Goal: Submit feedback/report problem: Submit feedback/report problem

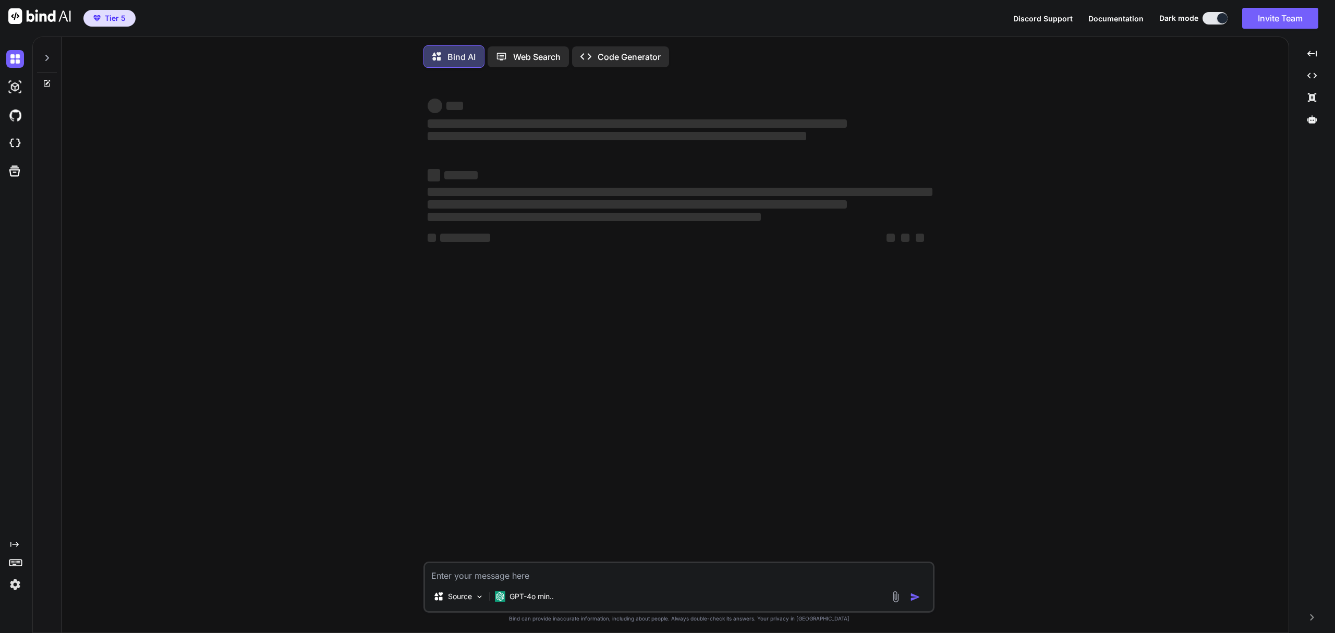
type textarea "x"
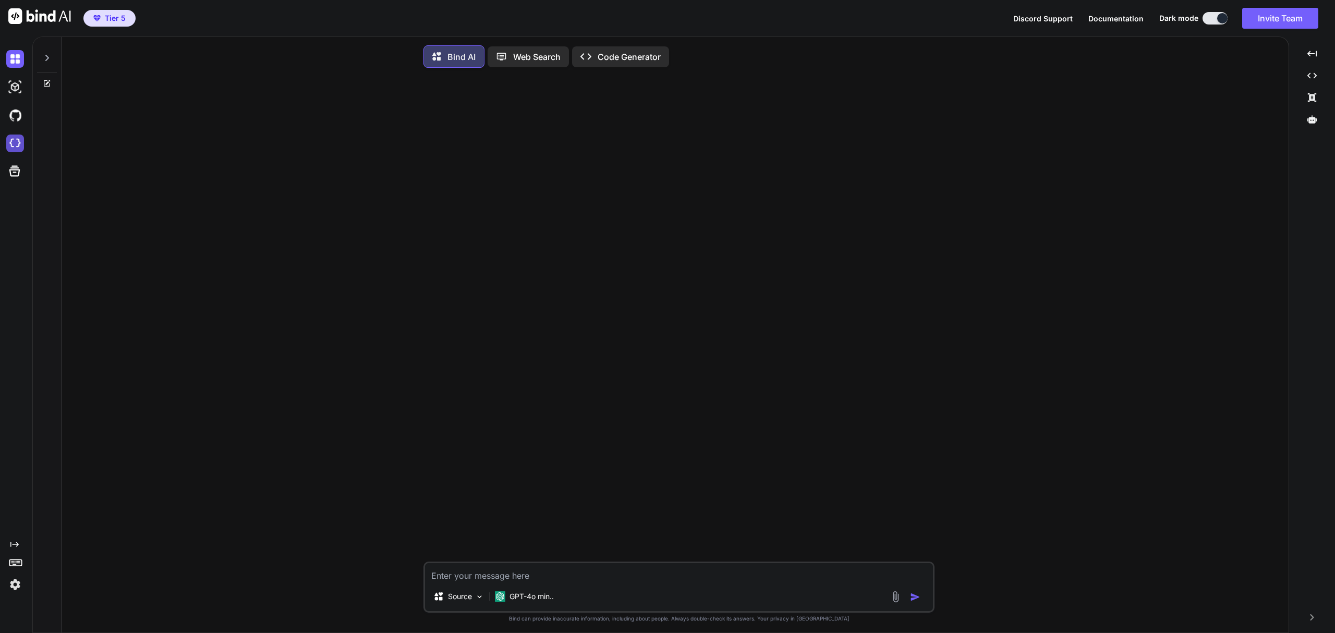
click at [19, 147] on img at bounding box center [15, 144] width 18 height 18
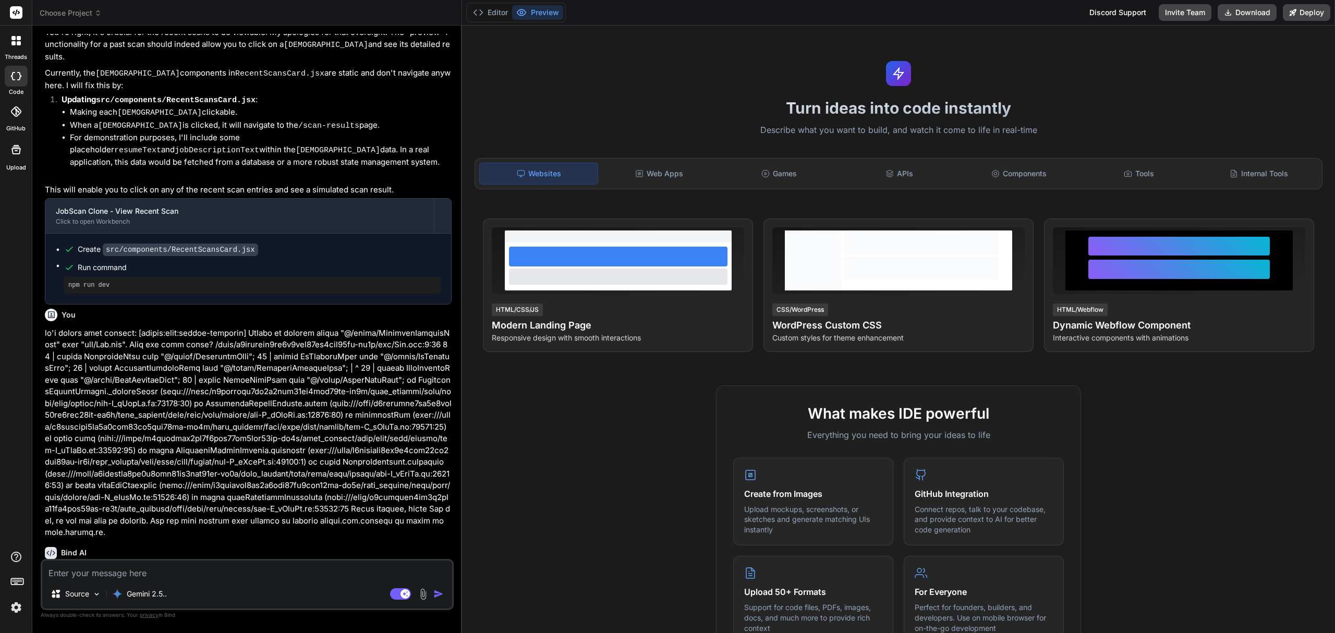
scroll to position [1618, 0]
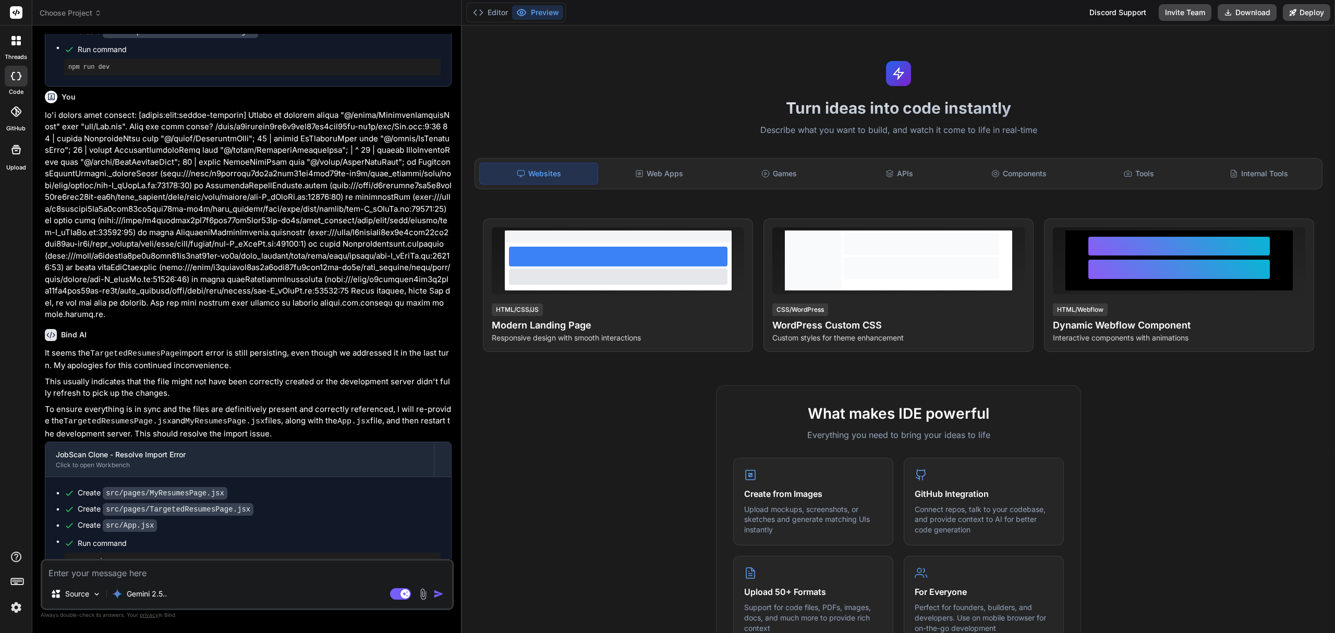
click at [67, 18] on span "Choose Project" at bounding box center [71, 13] width 62 height 10
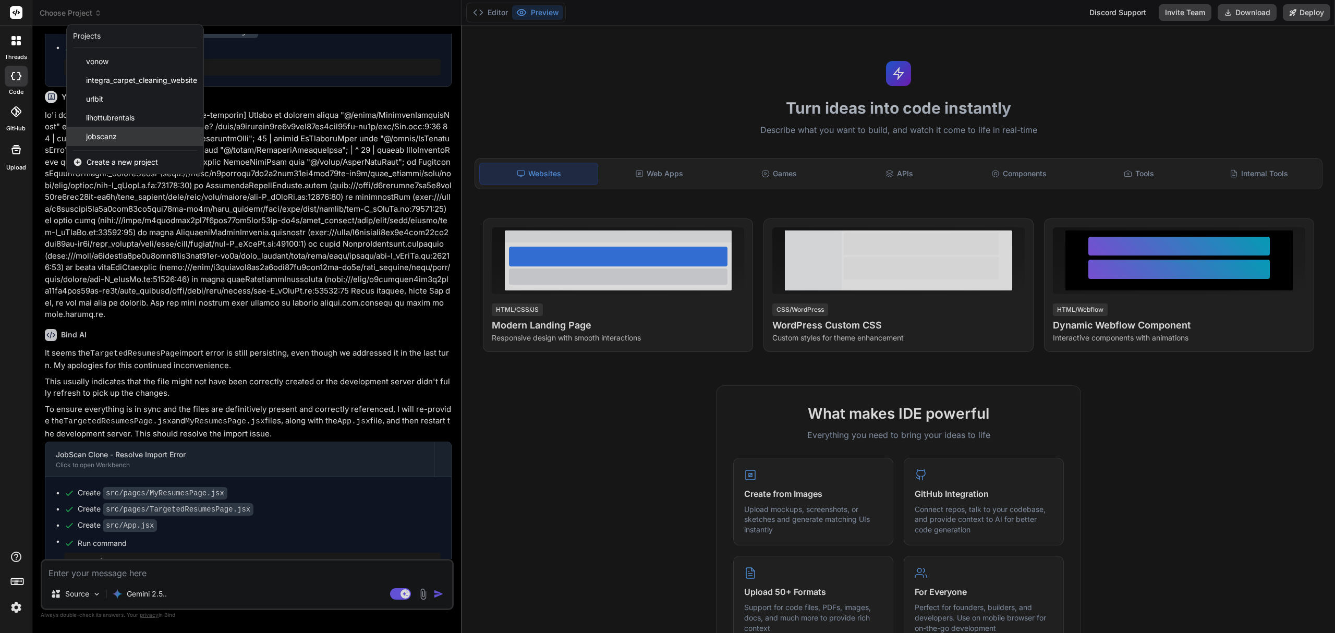
click at [120, 136] on div "jobscanz" at bounding box center [135, 136] width 137 height 19
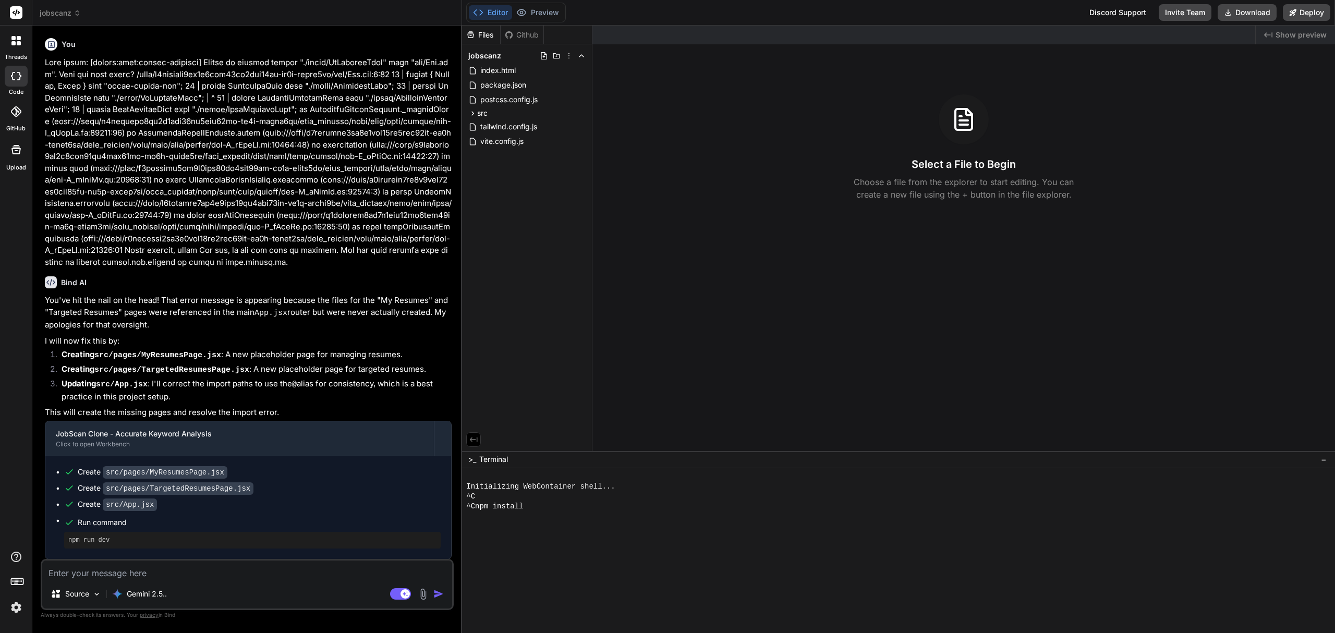
click at [69, 17] on span "jobscanz" at bounding box center [60, 13] width 41 height 10
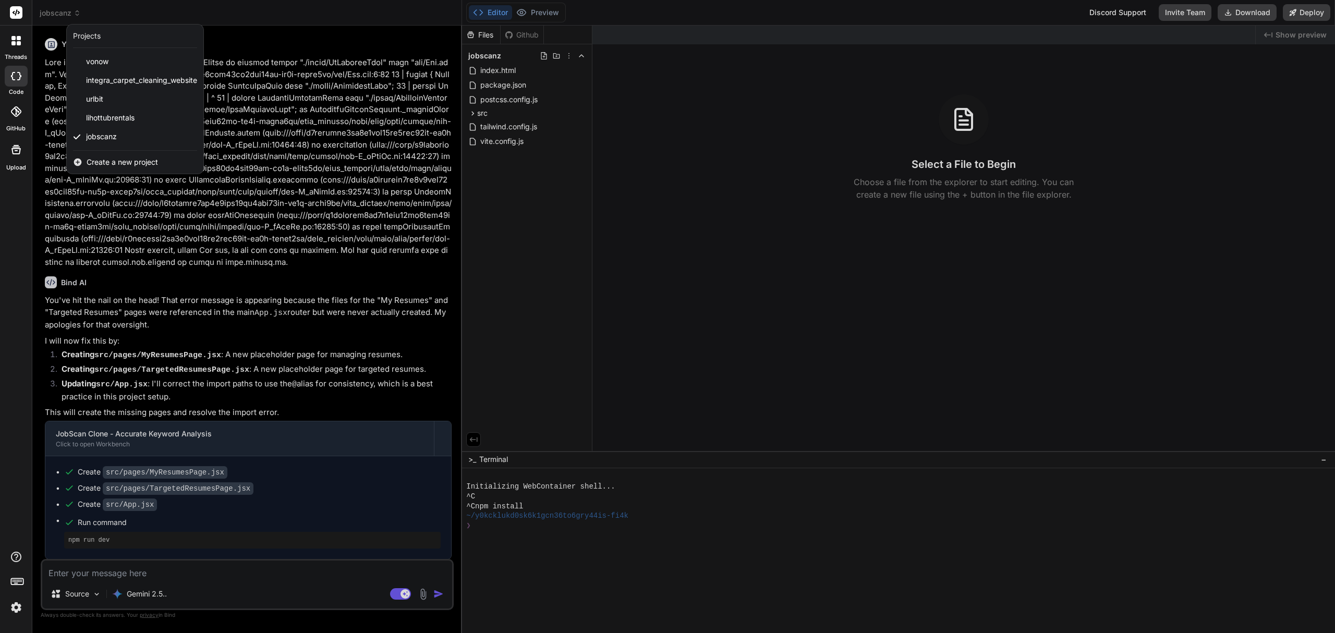
click at [260, 34] on div at bounding box center [667, 316] width 1335 height 633
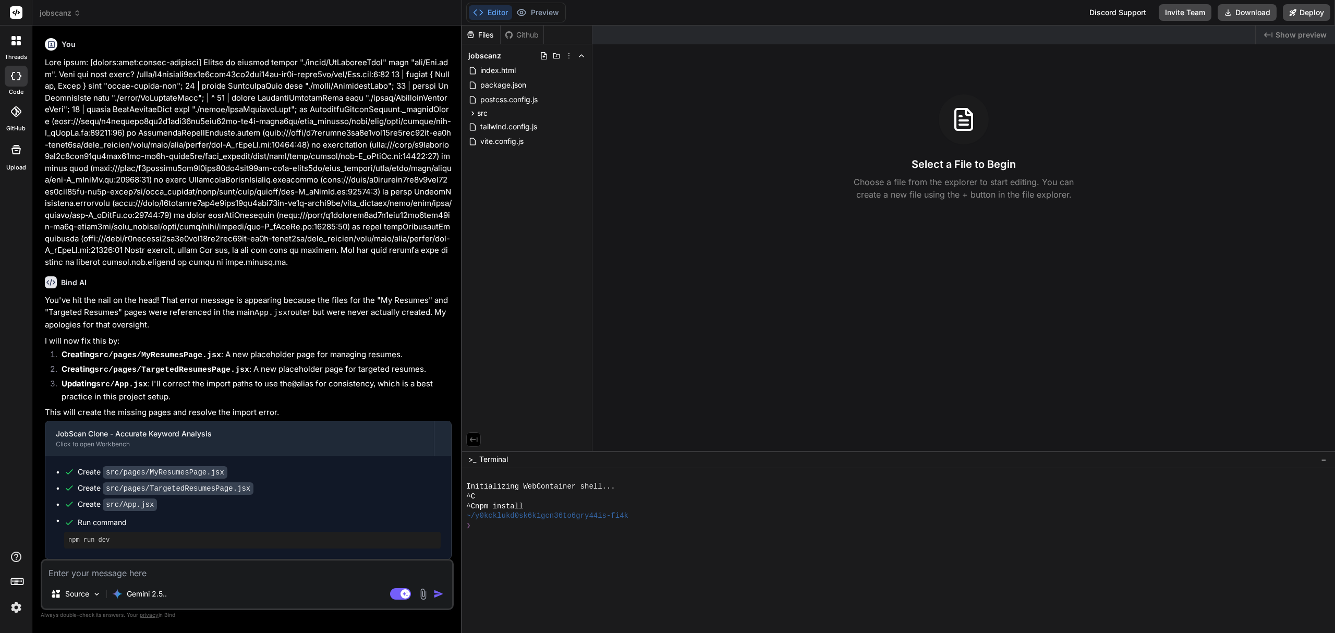
click at [282, 568] on textarea at bounding box center [247, 569] width 410 height 19
click at [213, 569] on textarea at bounding box center [247, 569] width 410 height 19
click at [403, 591] on rect at bounding box center [404, 593] width 9 height 9
type textarea "x"
click at [340, 576] on textarea at bounding box center [247, 569] width 410 height 19
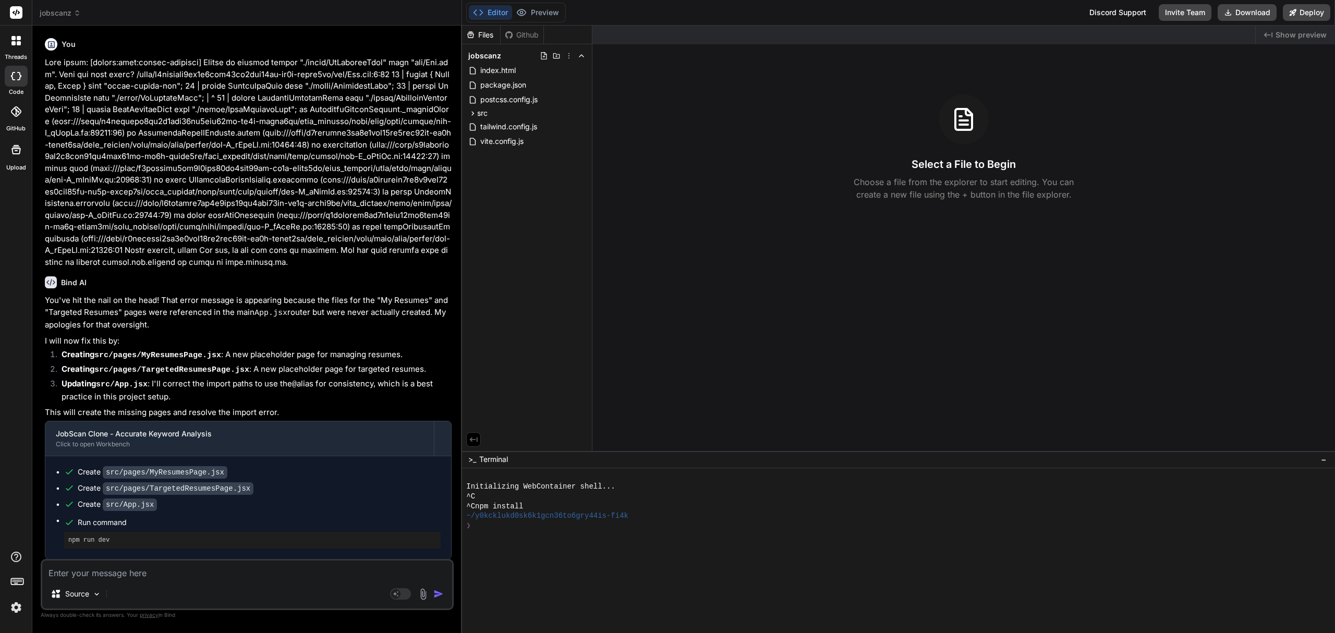
type textarea "i"
type textarea "x"
type textarea "is"
type textarea "x"
type textarea "is"
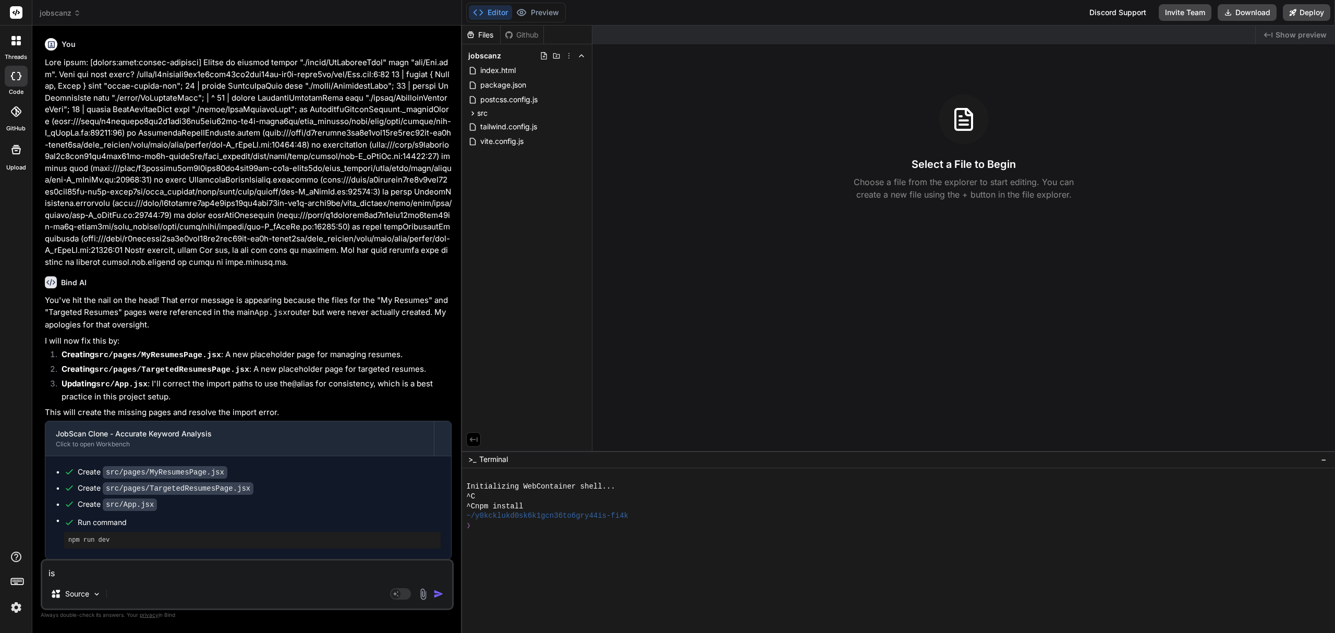
type textarea "x"
type textarea "is t"
type textarea "x"
type textarea "is th"
type textarea "x"
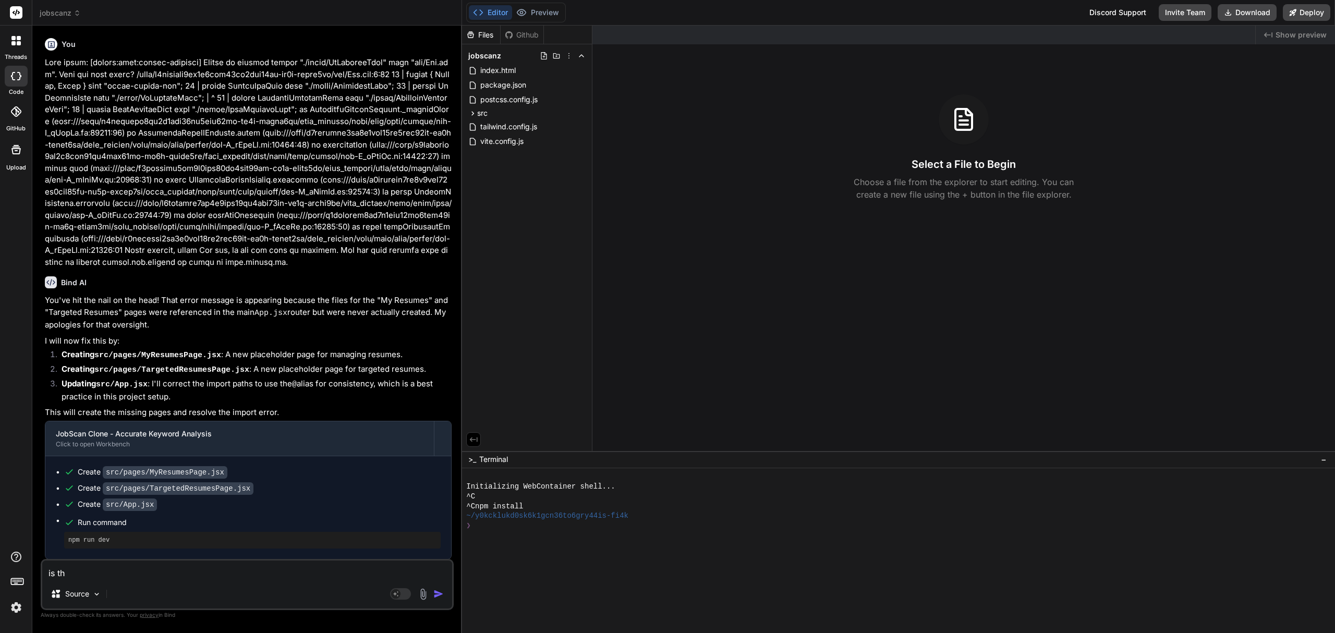
type textarea "is the"
type textarea "x"
type textarea "is the"
type textarea "x"
type textarea "is the A"
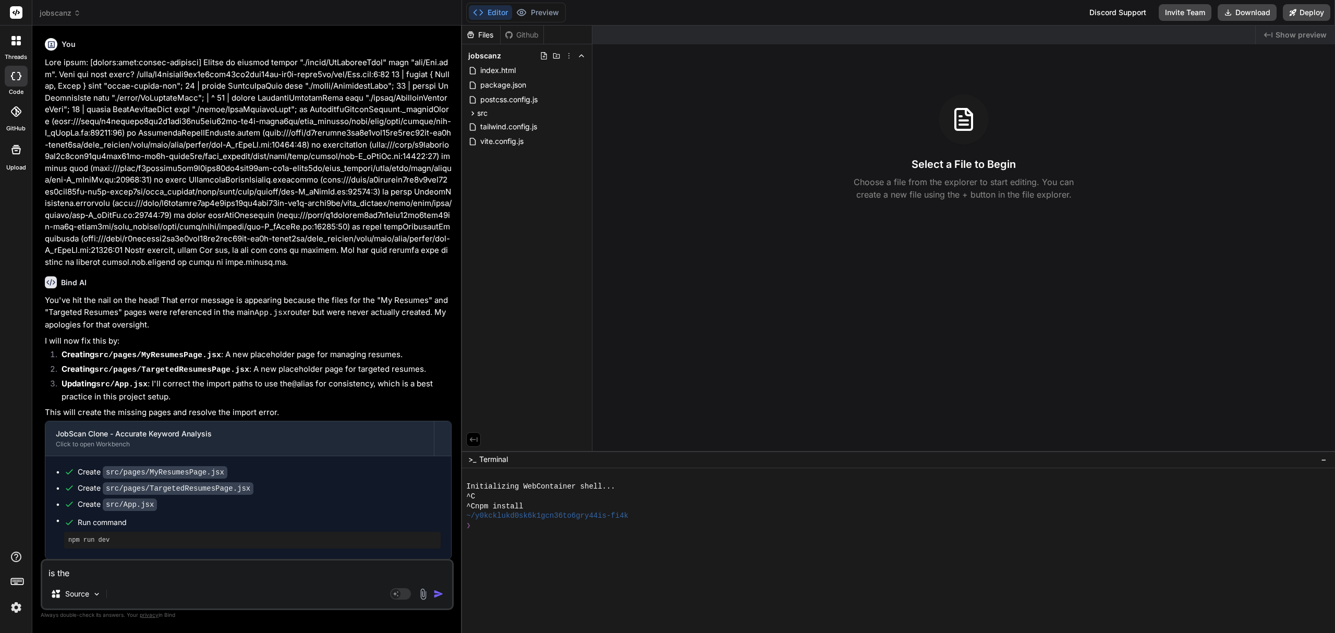
type textarea "x"
type textarea "is the AT"
type textarea "x"
type textarea "is the ATS"
type textarea "x"
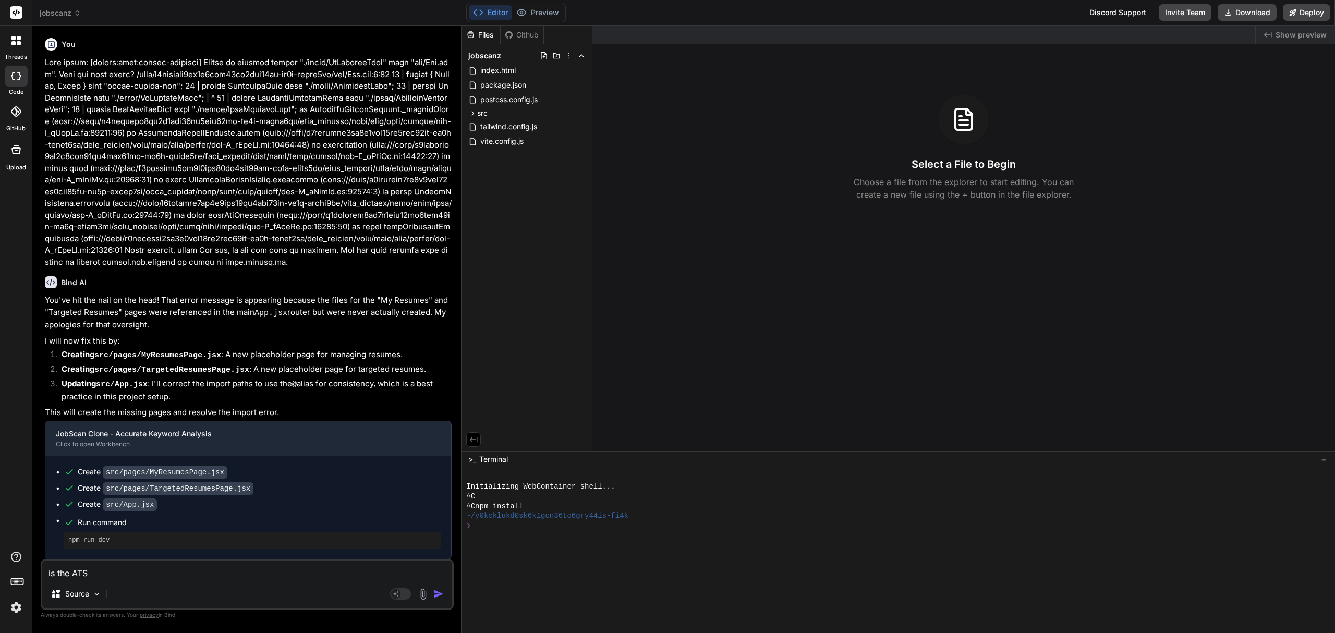
type textarea "is the ATS"
type textarea "x"
type textarea "is the ATS m"
type textarea "x"
type textarea "is the ATS ma"
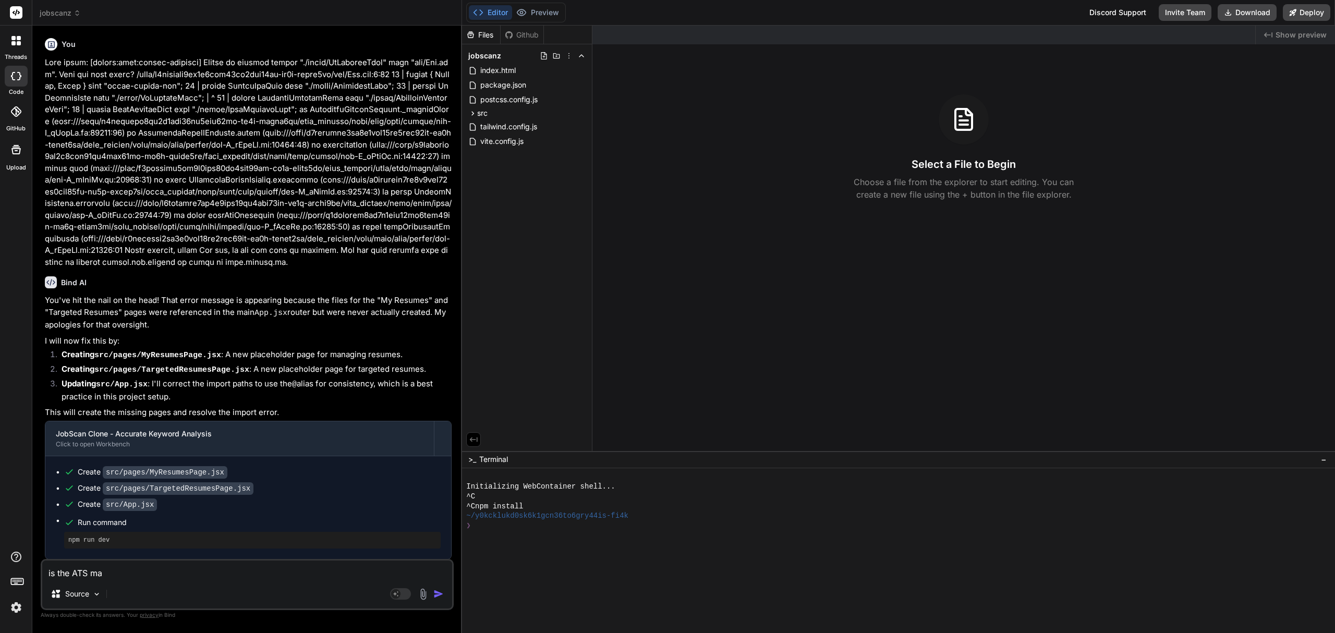
type textarea "x"
type textarea "is the ATS mat"
type textarea "x"
type textarea "is the ATS matc"
type textarea "x"
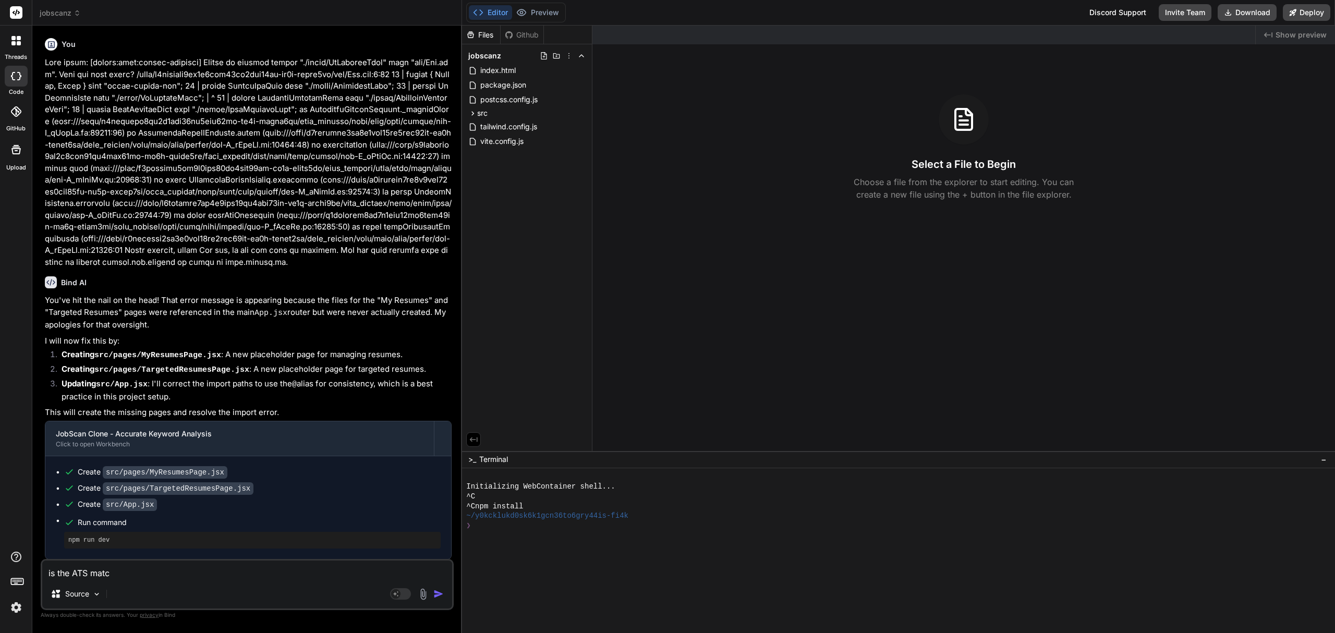
type textarea "is the ATS match"
type textarea "x"
type textarea "is the ATS match"
type textarea "x"
type textarea "is the ATS match s"
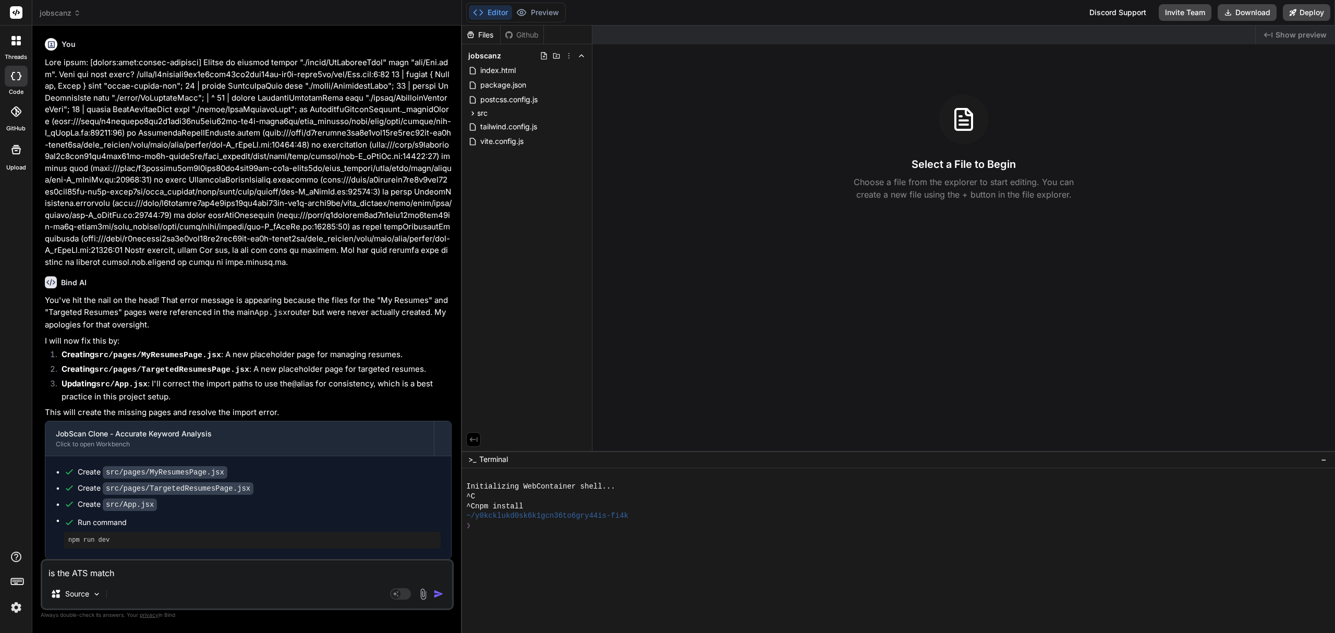
type textarea "x"
type textarea "is the ATS match sc"
type textarea "x"
type textarea "is the ATS match sco"
type textarea "x"
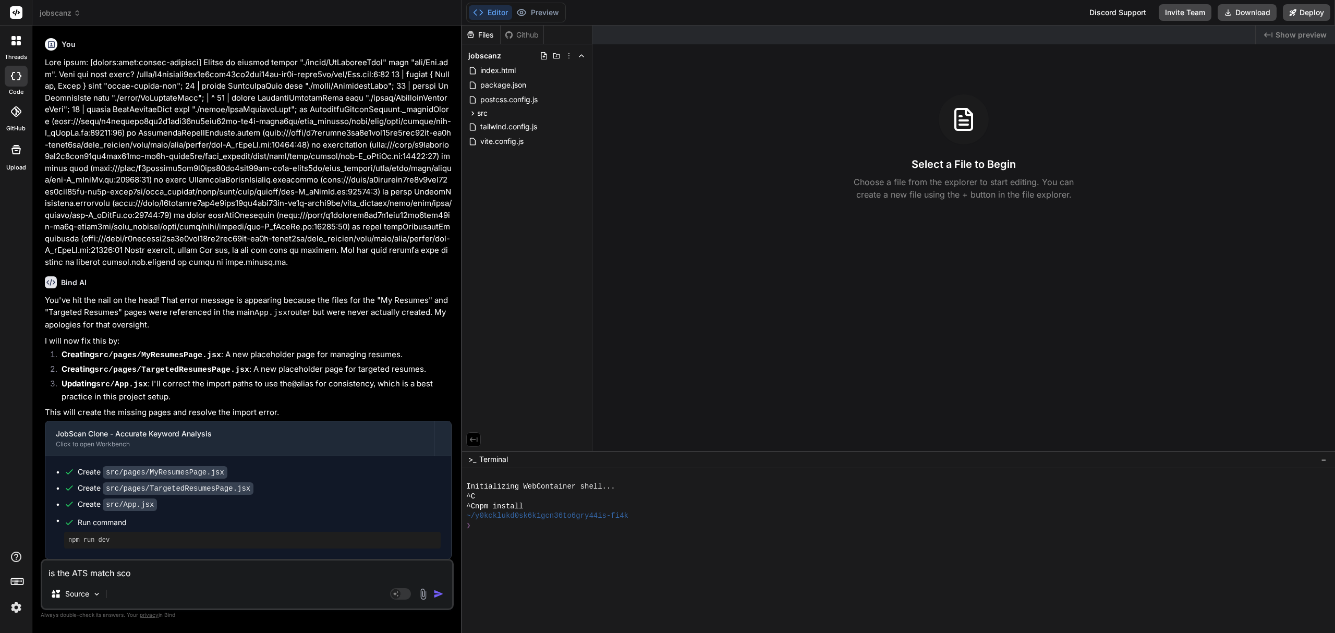
type textarea "is the ATS match scor"
type textarea "x"
type textarea "is the ATS match score"
type textarea "x"
type textarea "is the ATS match score"
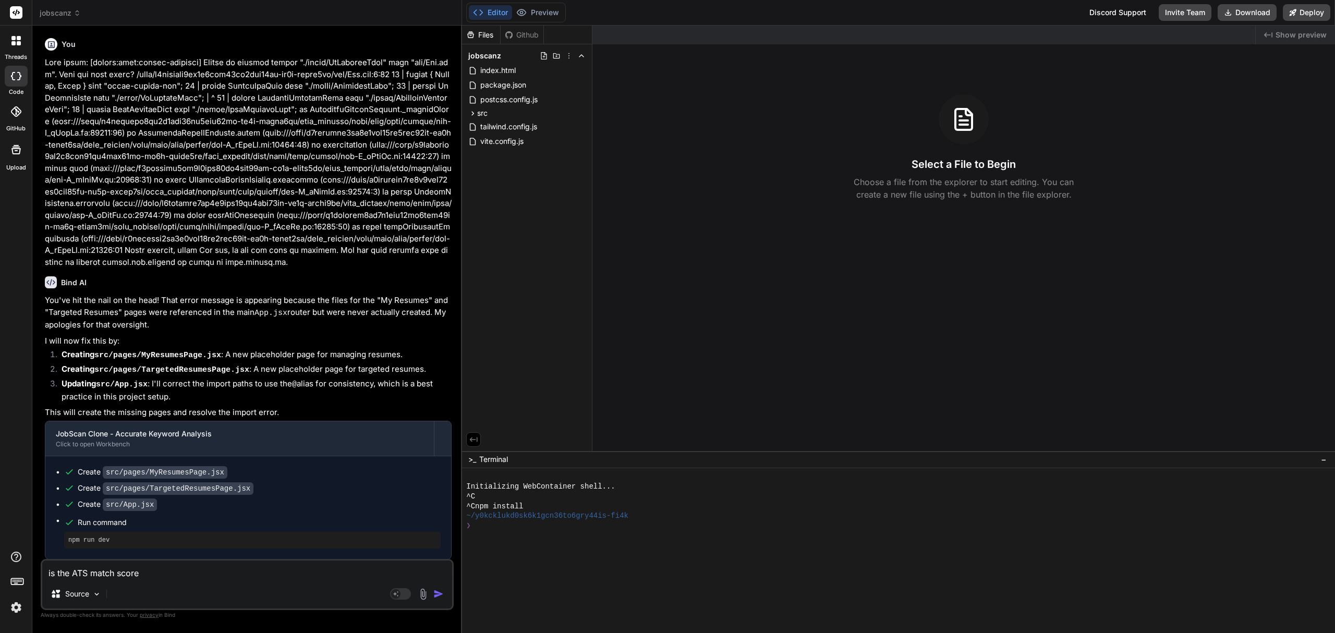
type textarea "x"
type textarea "is the ATS match score a"
type textarea "x"
type textarea "is the ATS match score ac"
type textarea "x"
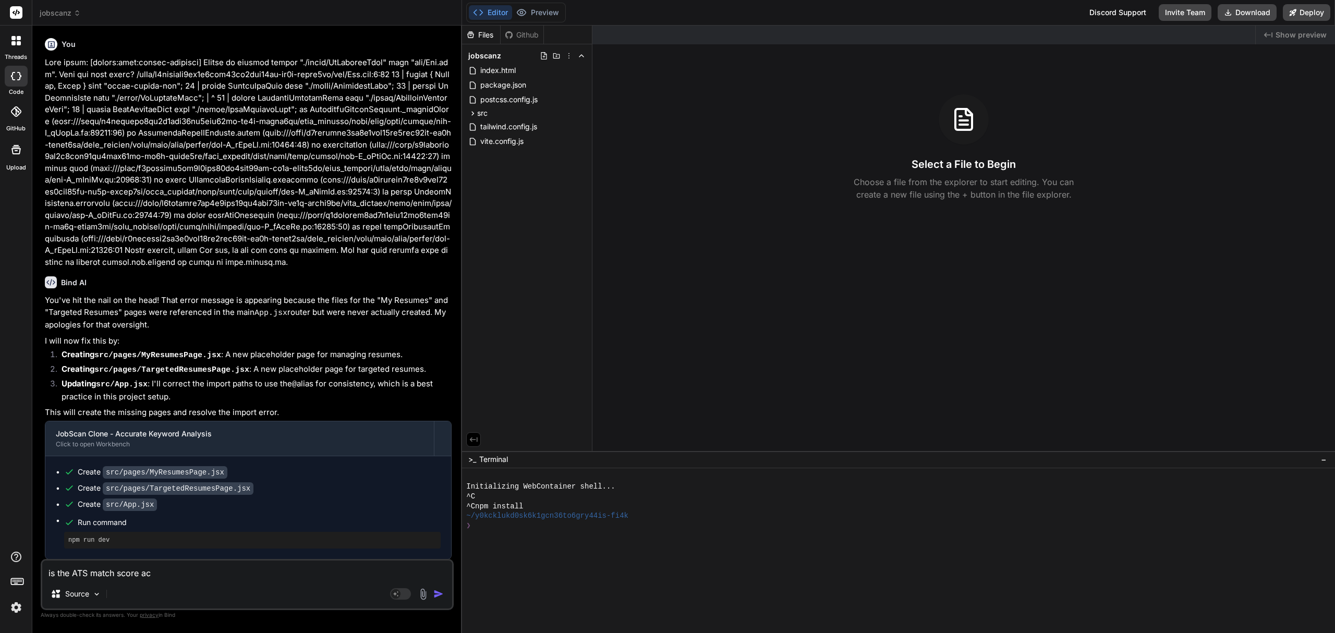
type textarea "is the ATS match score acc"
type textarea "x"
type textarea "is the ATS match score accu"
type textarea "x"
type textarea "is the ATS match score accur"
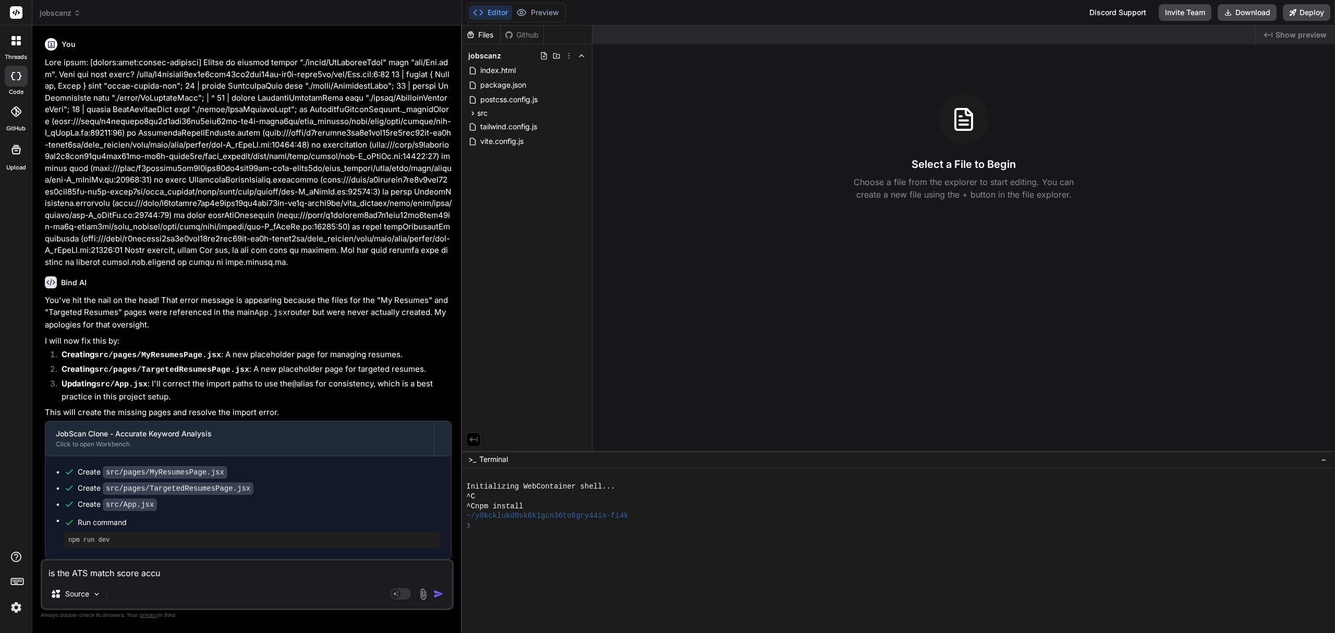
type textarea "x"
type textarea "is the ATS match score accura"
type textarea "x"
type textarea "is the ATS match score accurat"
type textarea "x"
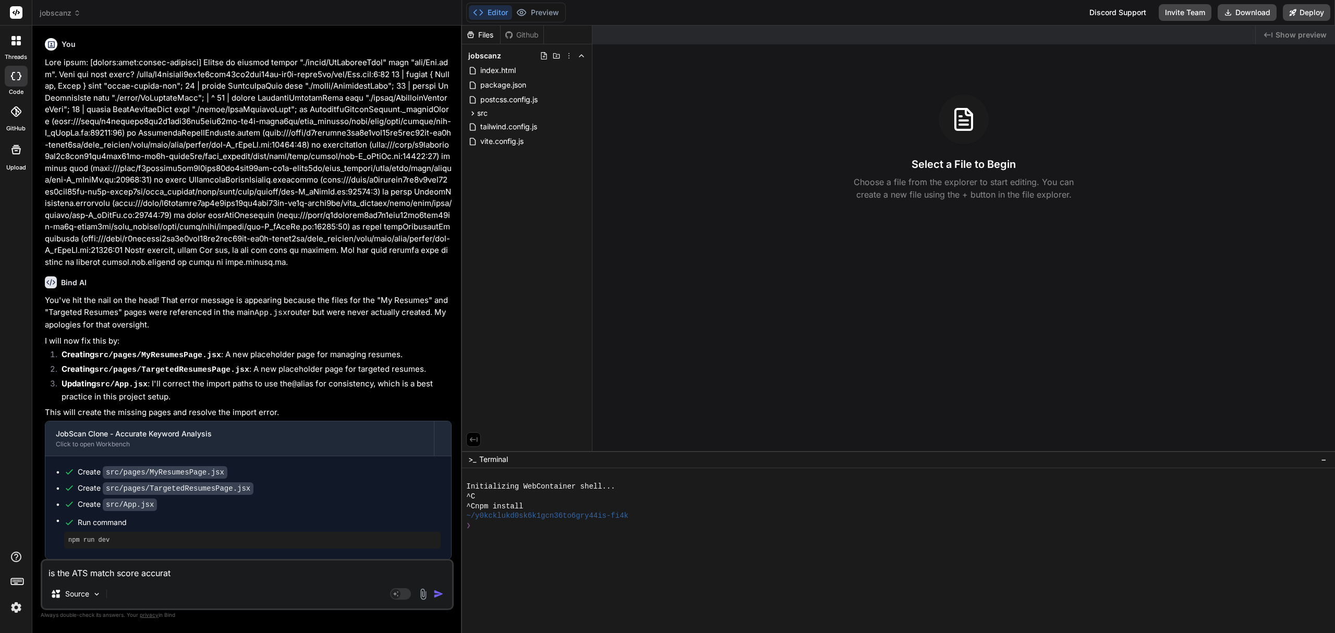
type textarea "is the ATS match score accurate"
type textarea "x"
type textarea "is the ATS match score accurate"
type textarea "x"
type textarea "is the ATS match score accurate o"
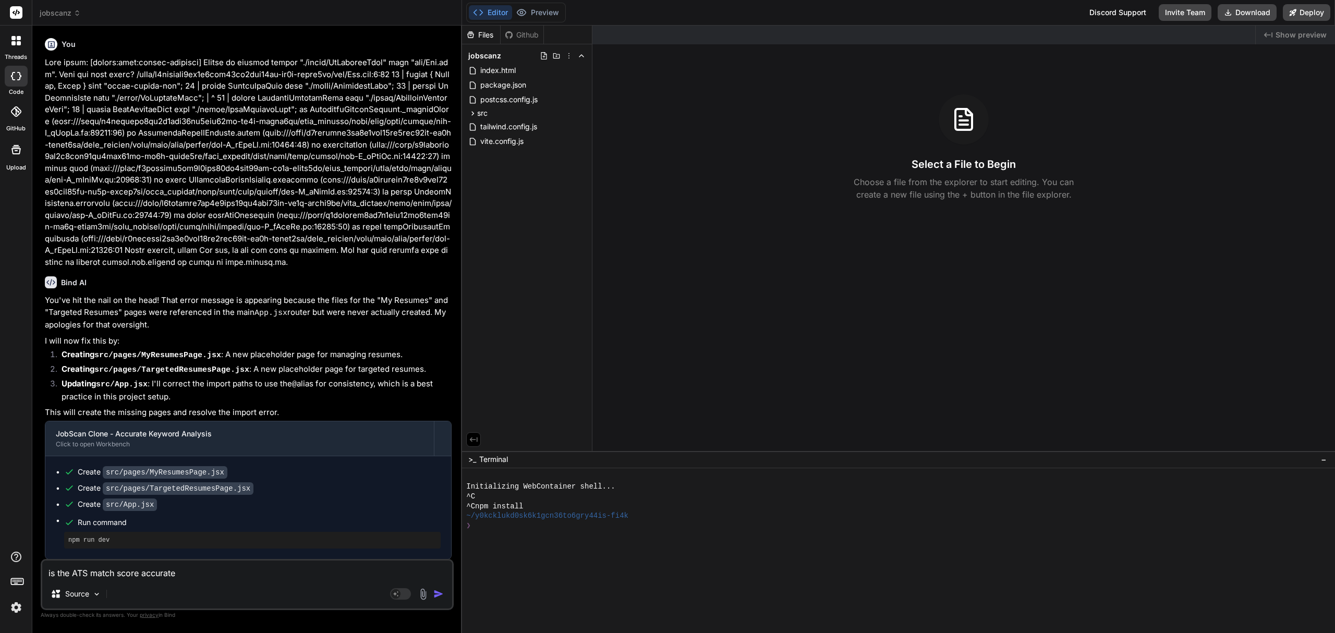
type textarea "x"
type textarea "is the ATS match score accurate or"
type textarea "x"
type textarea "is the ATS match score accurate or"
type textarea "x"
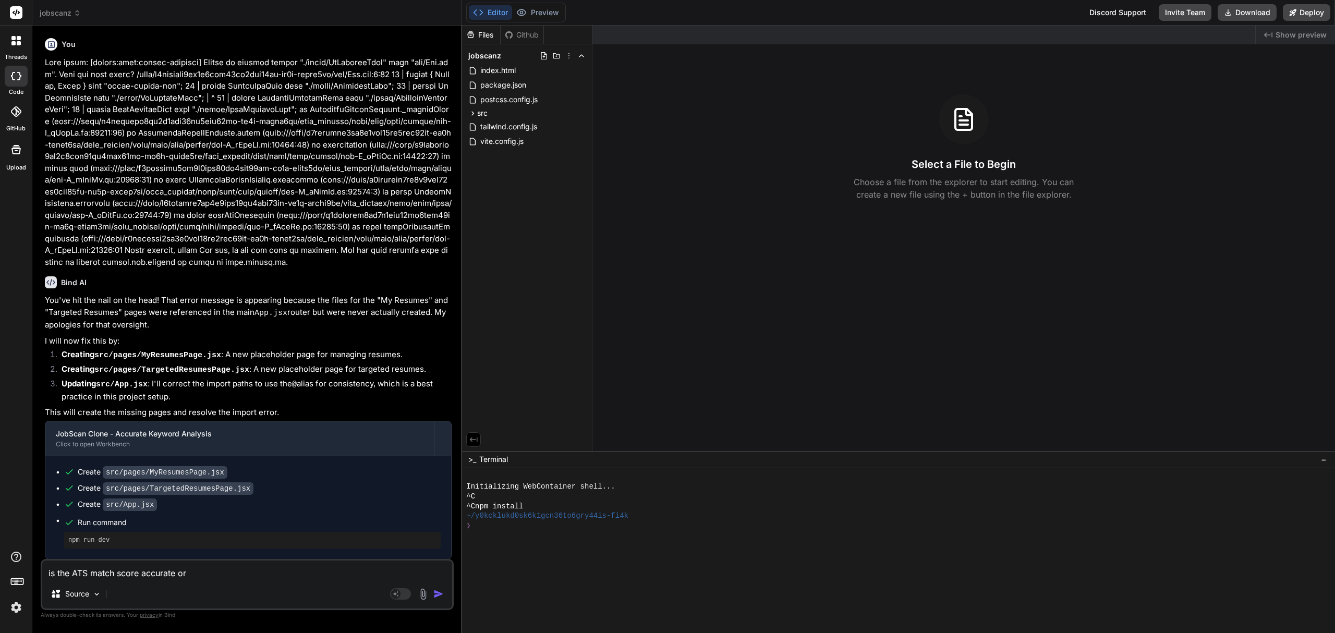
type textarea "is the ATS match score accurate or i"
type textarea "x"
type textarea "is the ATS match score accurate or is"
type textarea "x"
type textarea "is the ATS match score accurate or is"
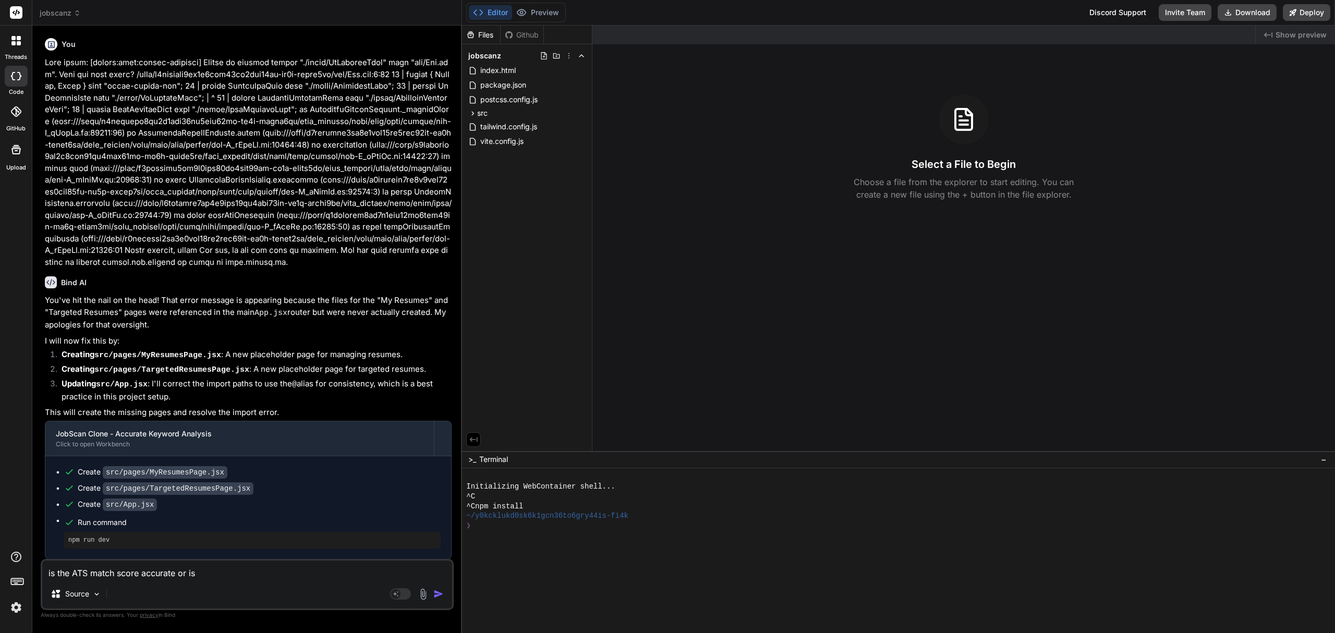
type textarea "x"
type textarea "is the ATS match score accurate or is r"
type textarea "x"
type textarea "is the ATS match score accurate or is ra"
type textarea "x"
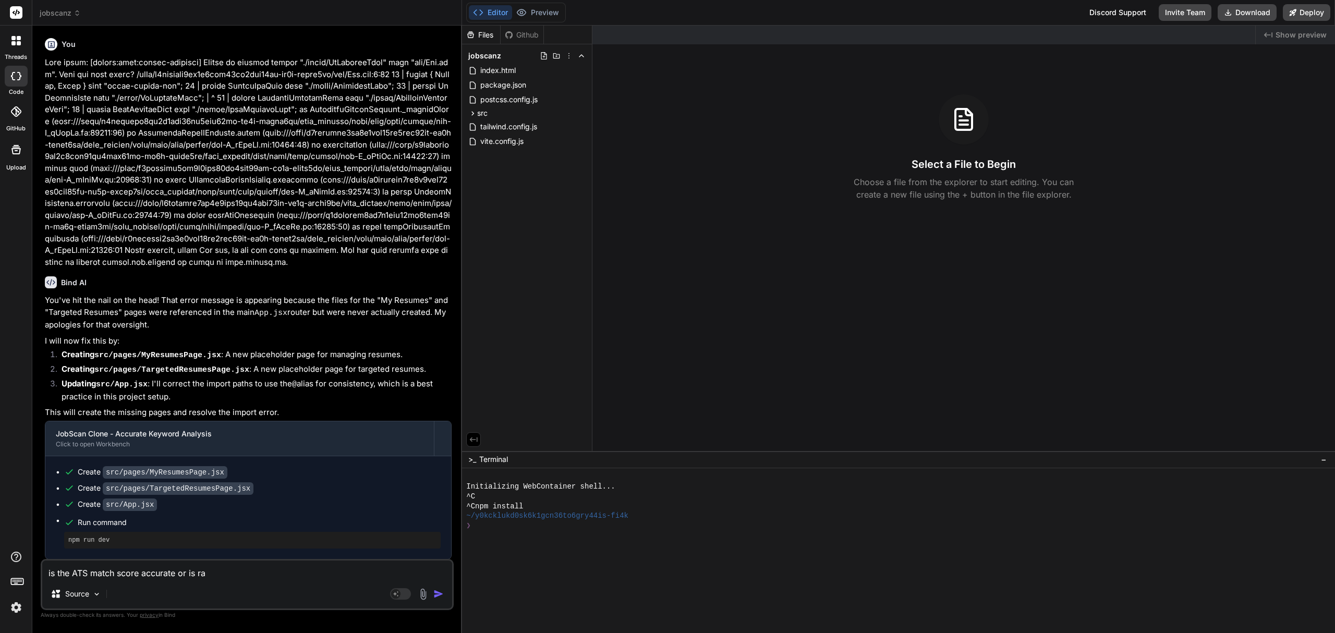
type textarea "is the ATS match score accurate or is ran"
type textarea "x"
type textarea "is the ATS match score accurate or is [PERSON_NAME]"
type textarea "x"
type textarea "is the ATS match score accurate or is [PERSON_NAME]"
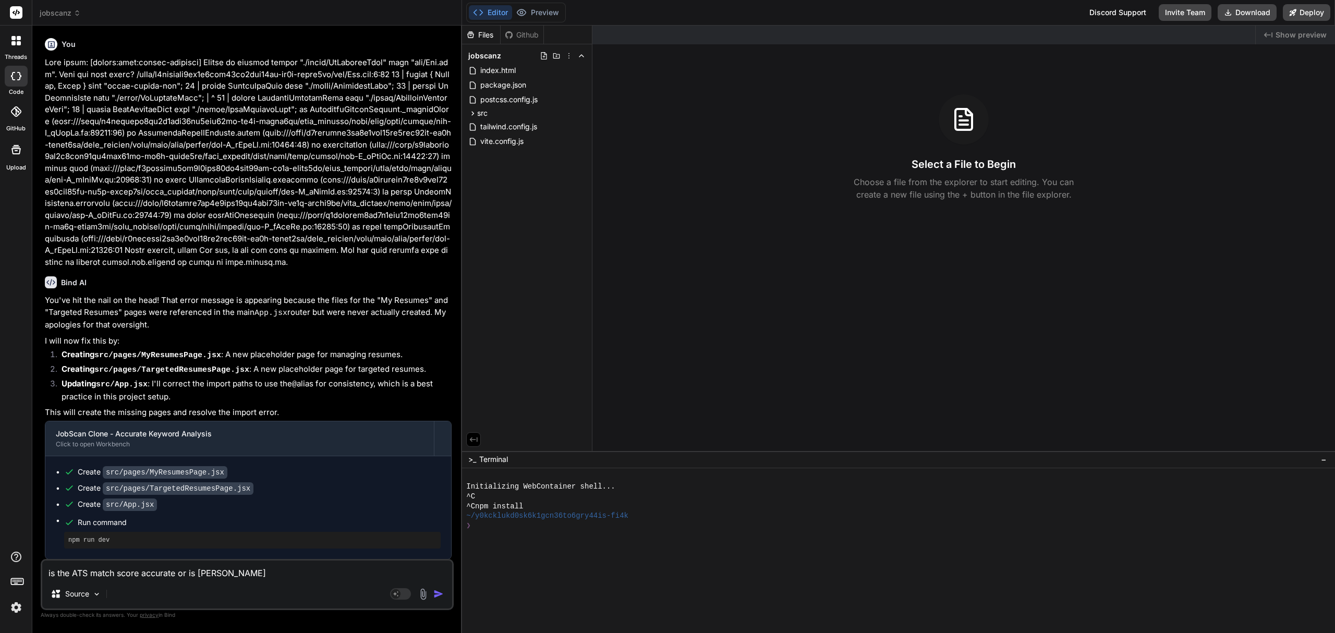
type textarea "x"
type textarea "is the ATS match score accurate or is random"
type textarea "x"
type textarea "is the ATS match score accurate or is random?"
type textarea "x"
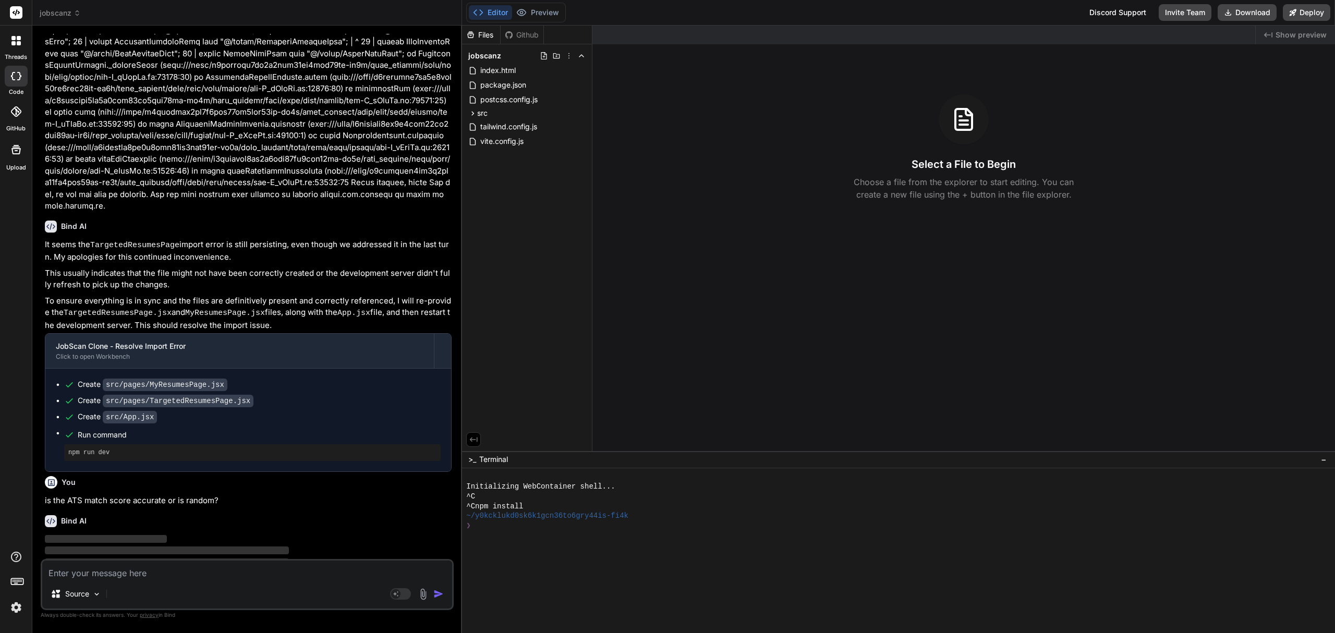
scroll to position [1727, 0]
type textarea "x"
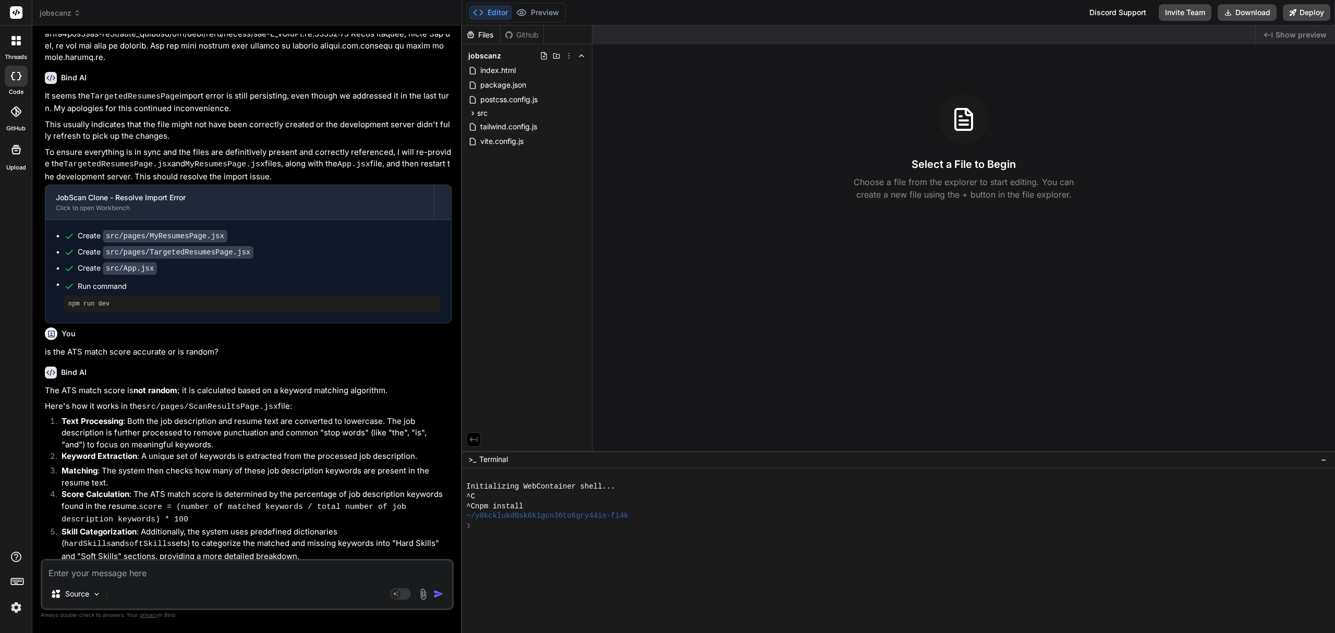
scroll to position [1884, 0]
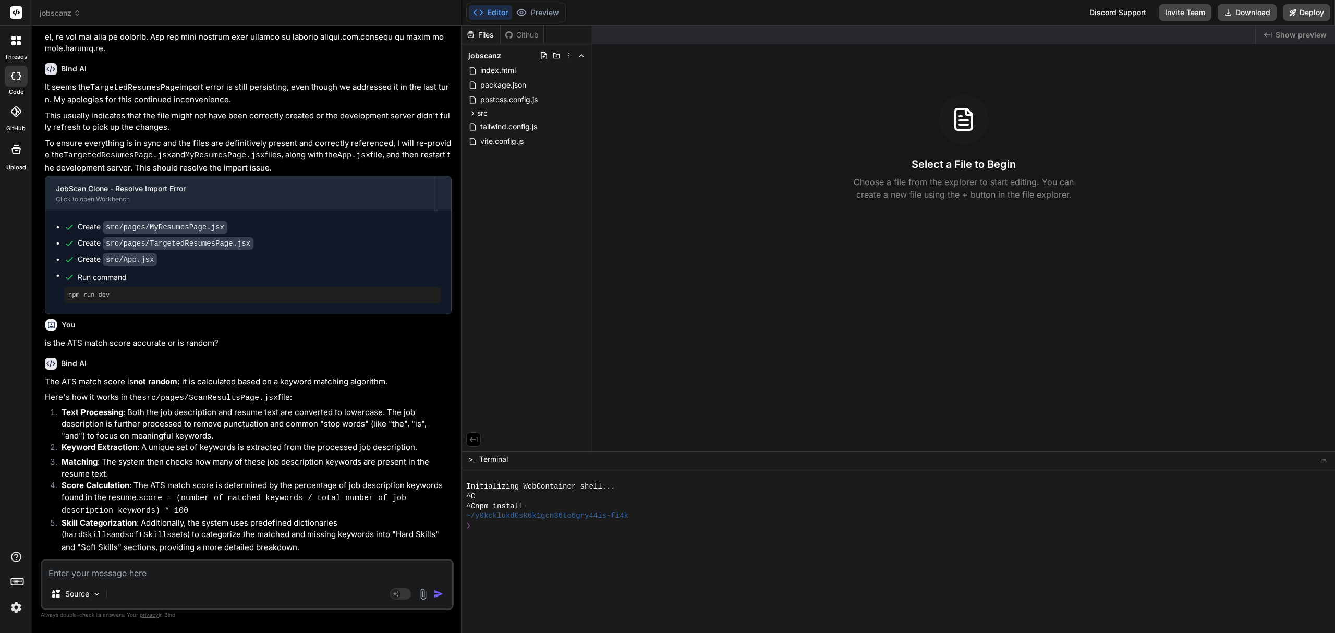
type textarea "Y"
type textarea "x"
type textarea "Ye"
type textarea "x"
type textarea "Yes"
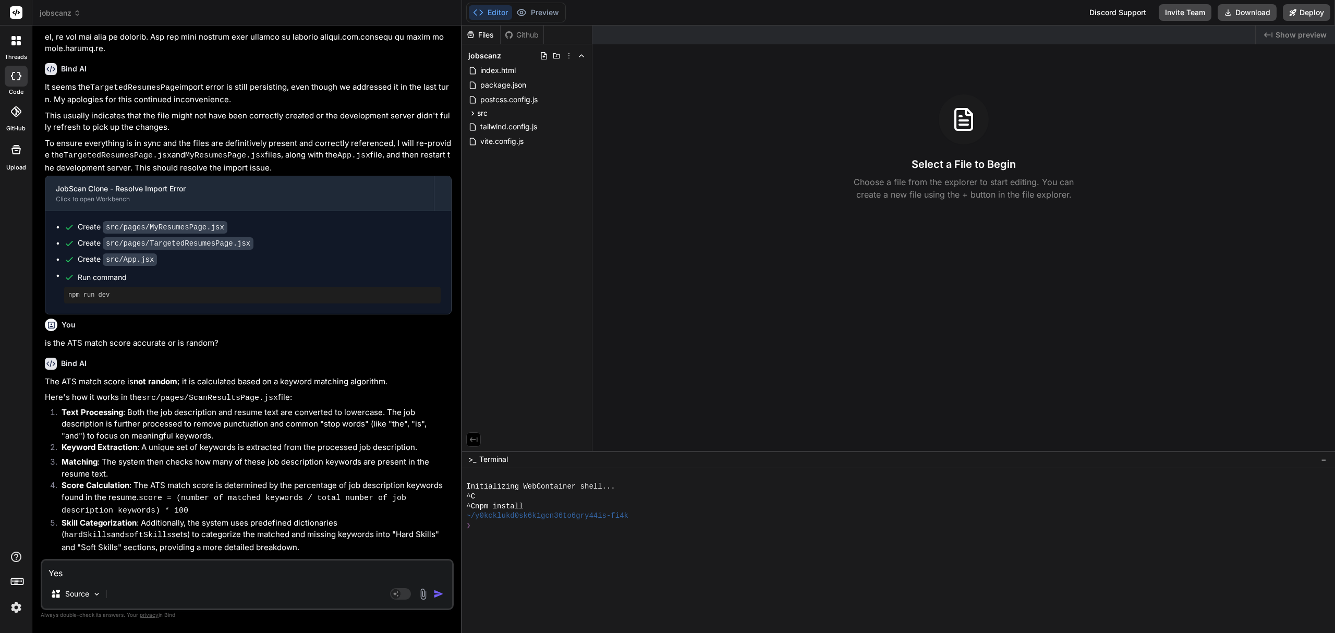
type textarea "x"
type textarea "Yes"
type textarea "x"
type textarea "Yes s"
type textarea "x"
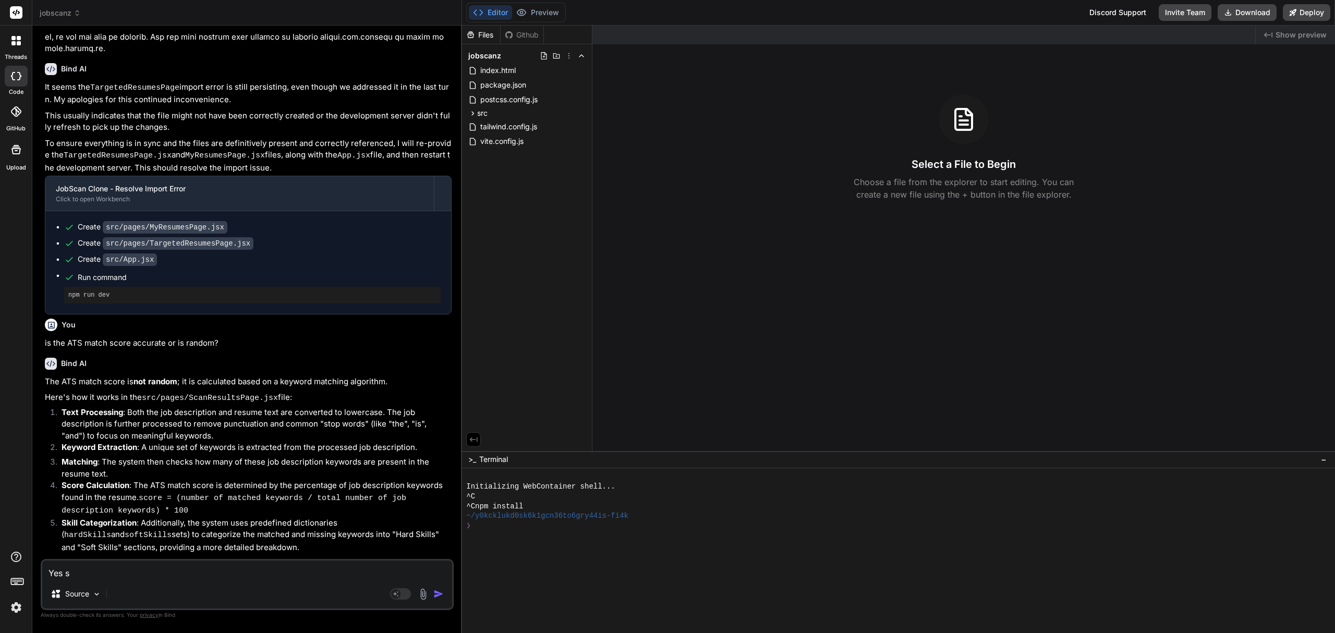
type textarea "Yes sh"
type textarea "x"
type textarea "Yes sho"
type textarea "x"
type textarea "Yes shou"
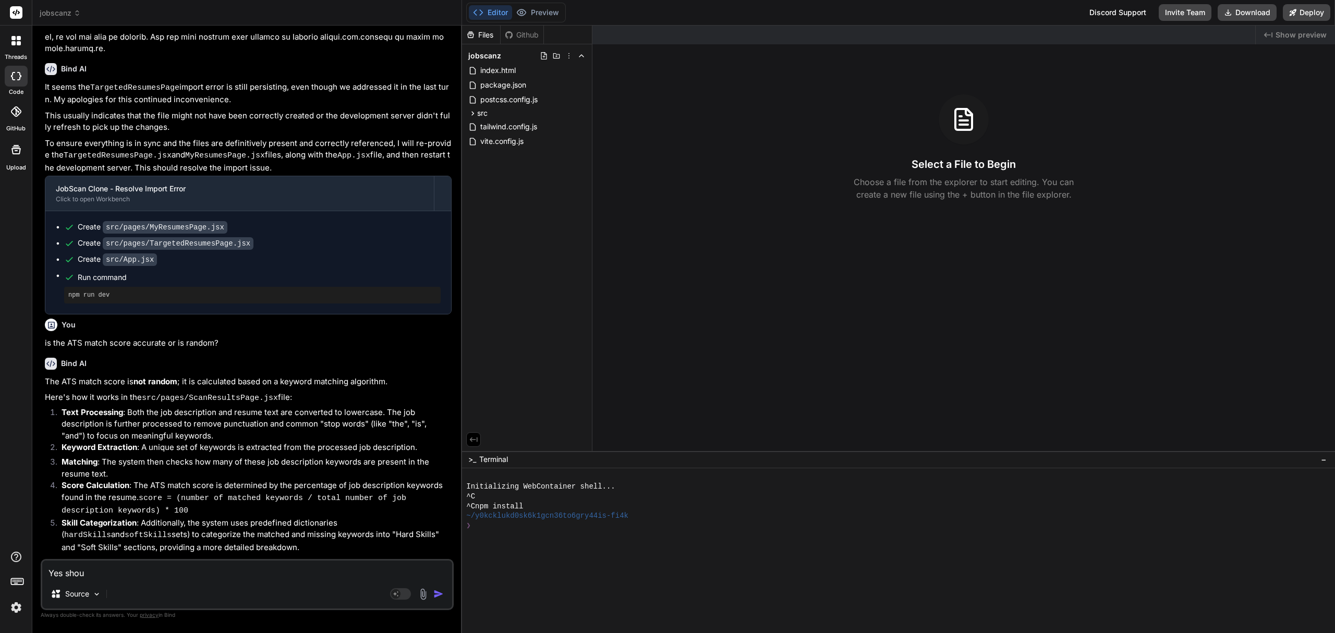
type textarea "x"
type textarea "Yes shoul"
type textarea "x"
type textarea "Yes should"
type textarea "x"
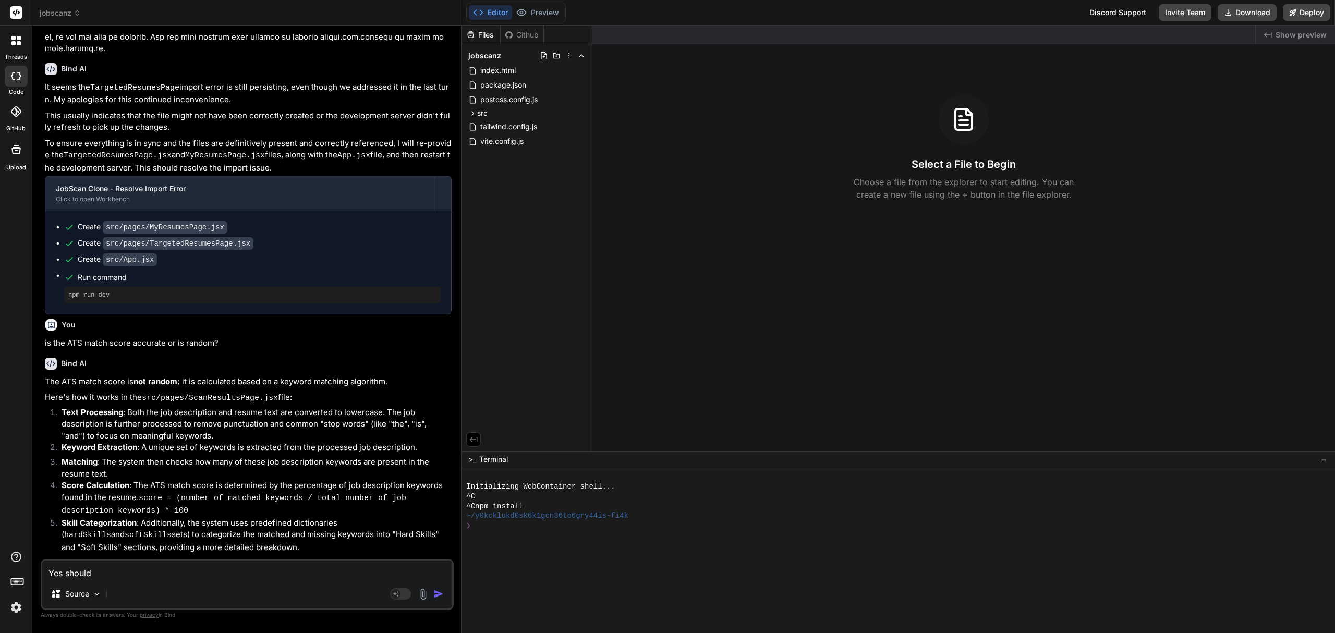
type textarea "Yes should"
type textarea "x"
type textarea "Yes should b"
type textarea "x"
type textarea "Yes should be"
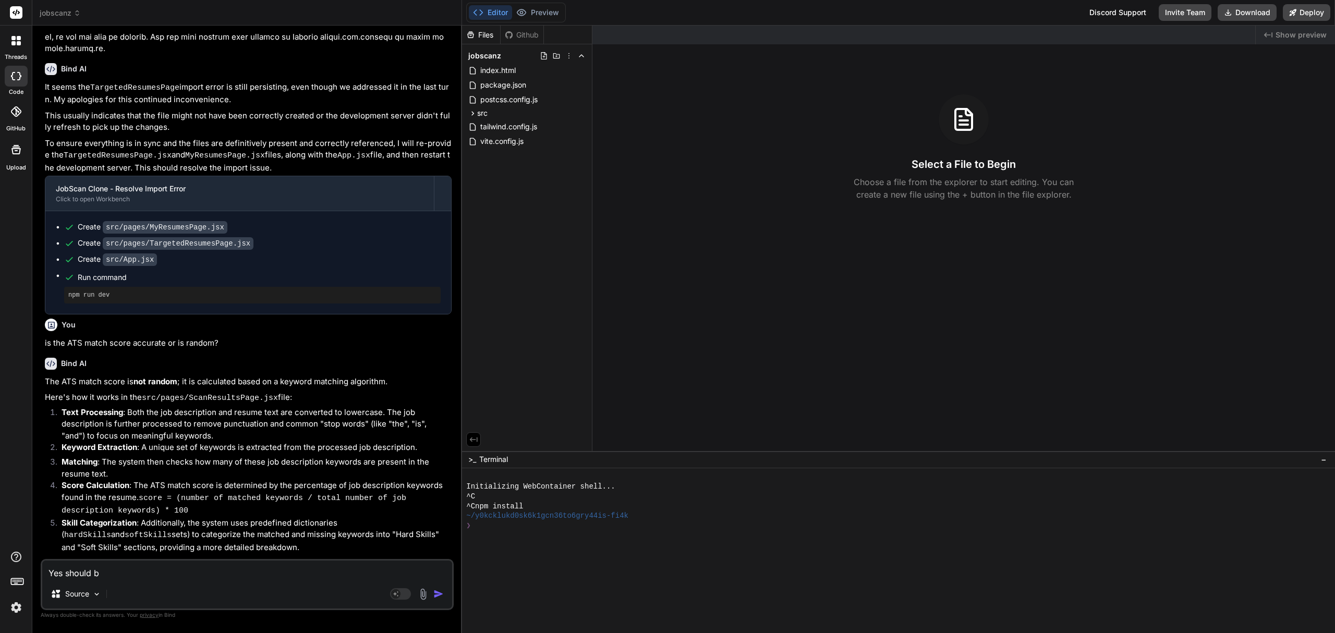
type textarea "x"
type textarea "Yes should be"
type textarea "x"
type textarea "Yes should be e"
type textarea "x"
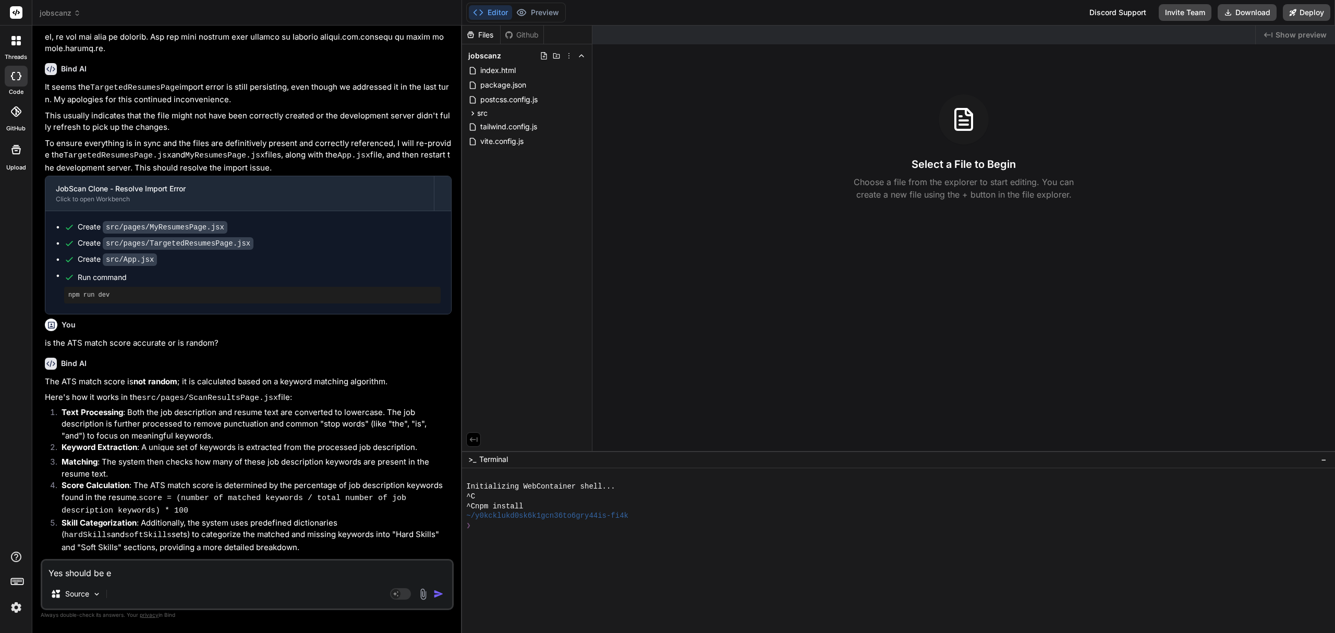
type textarea "Yes should be ex"
type textarea "x"
type textarea "Yes should be exa"
type textarea "x"
type textarea "Yes should be exac"
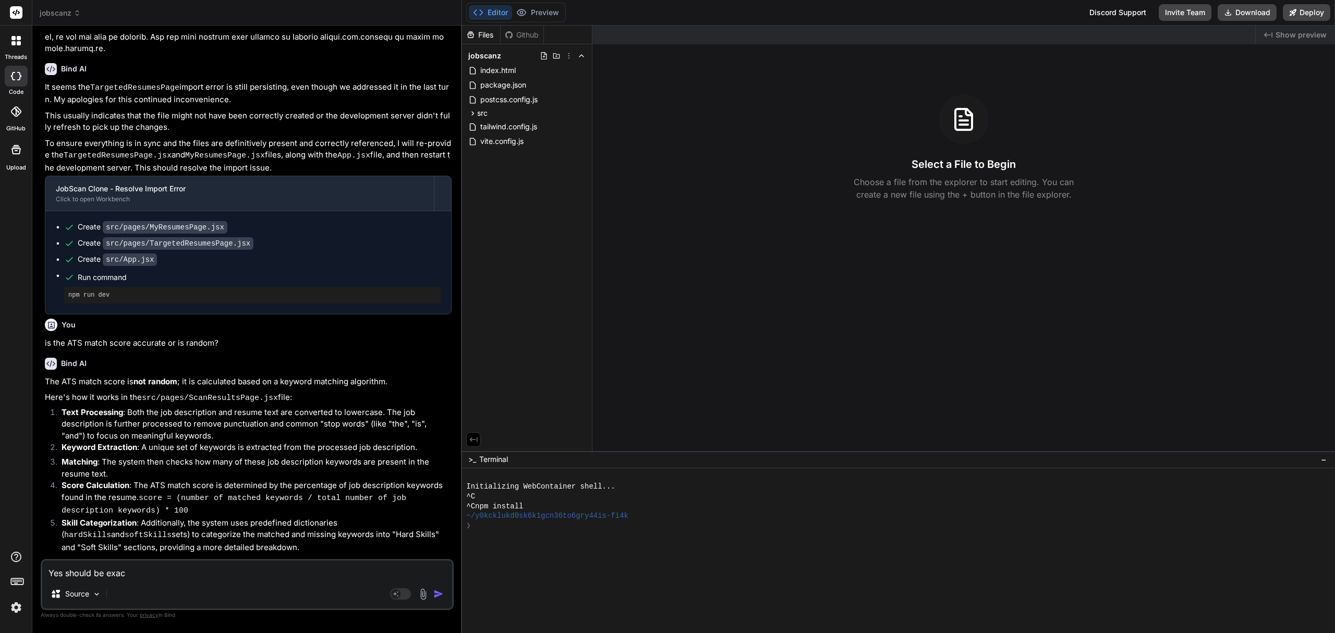
type textarea "x"
type textarea "Yes should be exact"
type textarea "x"
type textarea "Yes should be exactl"
type textarea "x"
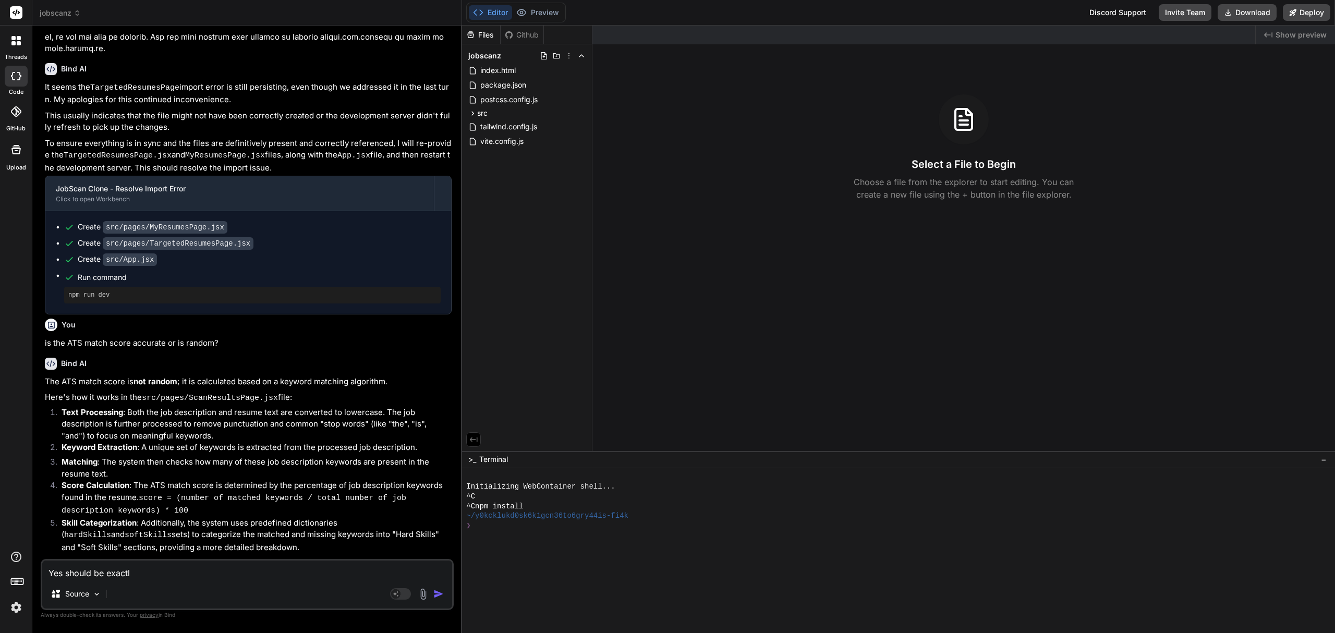
type textarea "Yes should be exactly"
type textarea "x"
type textarea "Yes should be exactly"
type textarea "x"
type textarea "Yes should be exactly l"
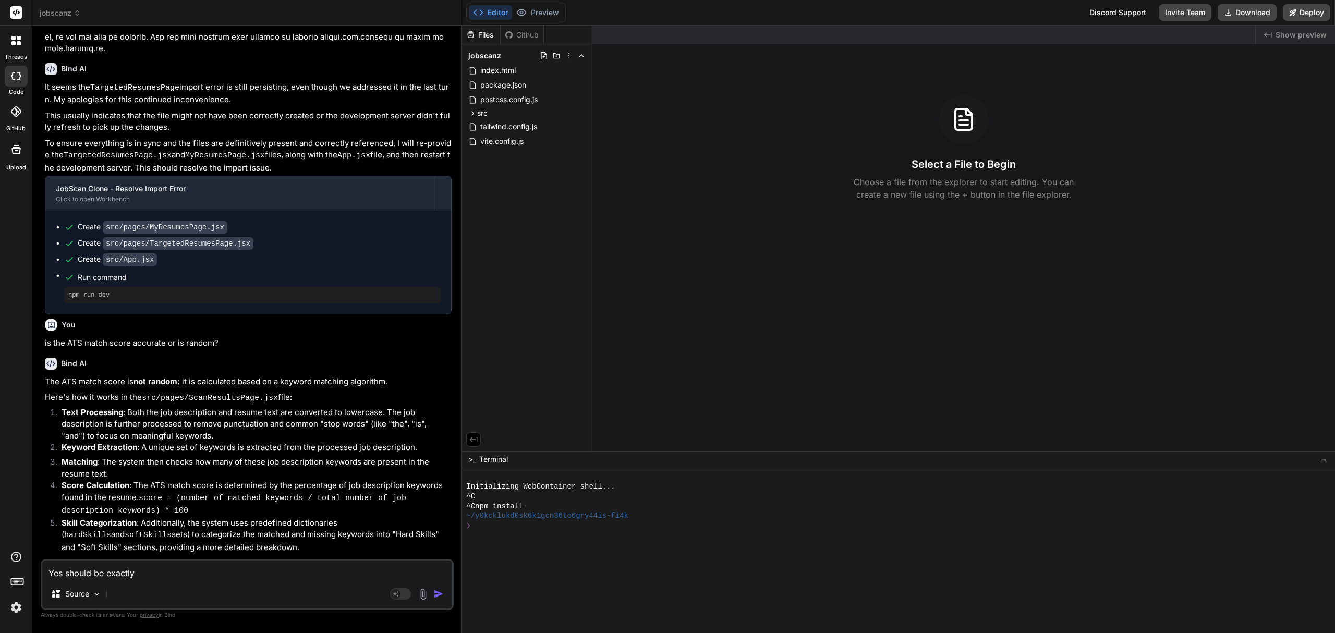
type textarea "x"
type textarea "Yes should be exactly li"
type textarea "x"
type textarea "Yes should be exactly lik"
type textarea "x"
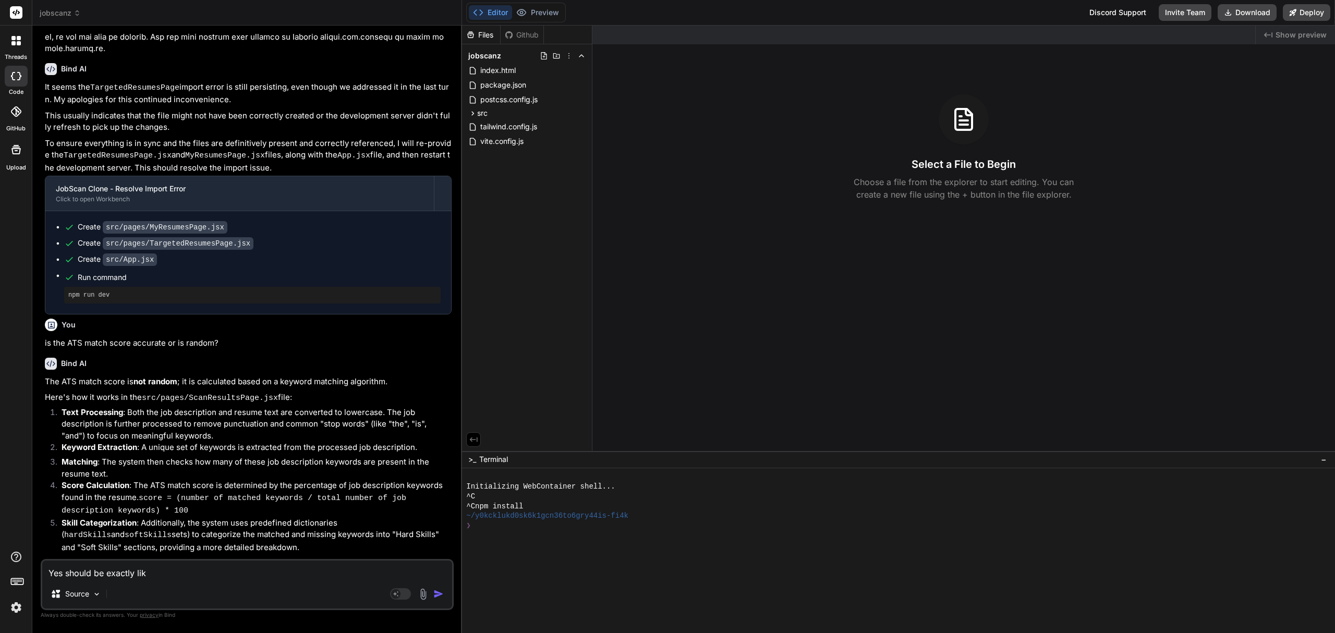
type textarea "Yes should be exactly like"
type textarea "x"
type textarea "Yes should be exactly like"
type textarea "x"
type textarea "Yes should be exactly like J"
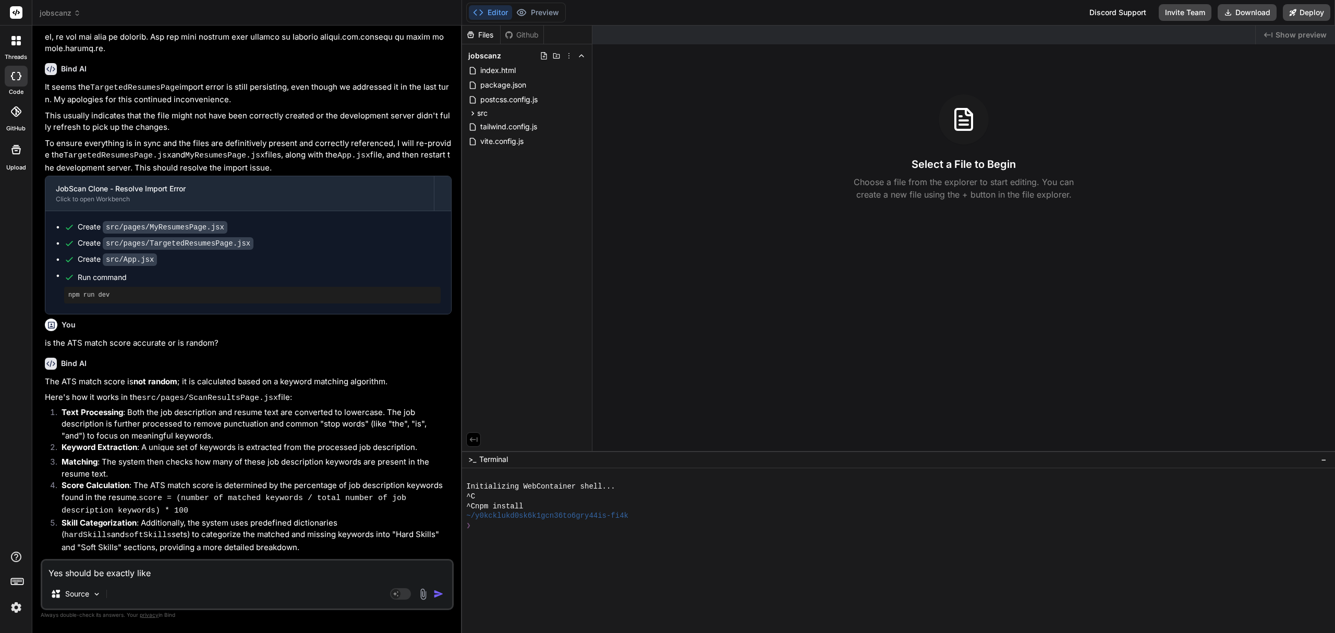
type textarea "x"
type textarea "Yes should be exactly like [PERSON_NAME]"
type textarea "x"
type textarea "Yes should be exactly like Job"
type textarea "x"
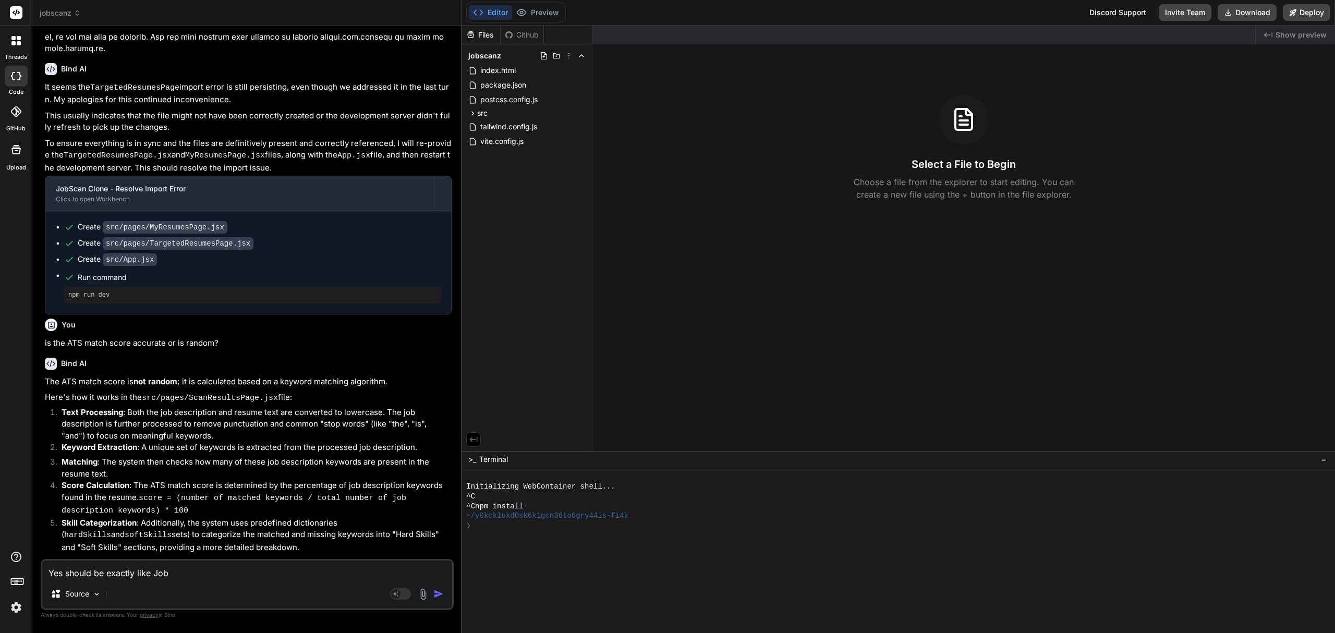
type textarea "Yes should be exactly like JobS"
type textarea "x"
type textarea "Yes should be exactly like JobSc"
type textarea "x"
type textarea "Yes should be exactly like JobSca"
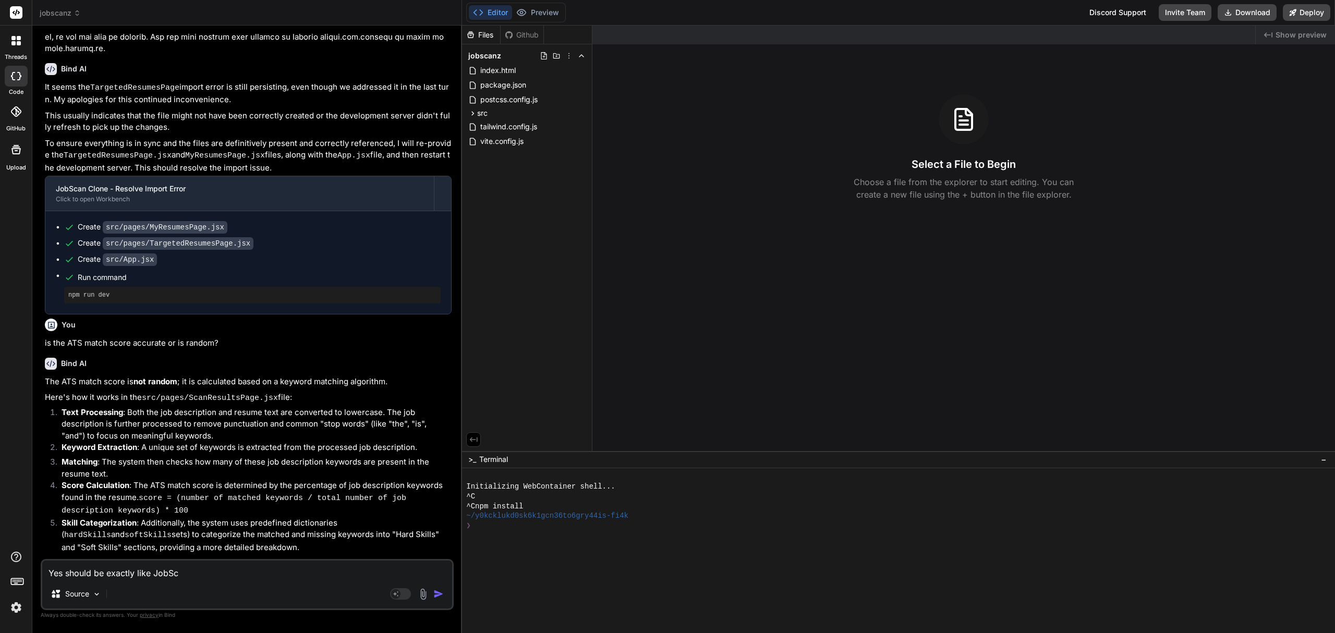
type textarea "x"
type textarea "Yes should be exactly like JobScan"
type textarea "x"
type textarea "Yes should be exactly like JobScan"
type textarea "x"
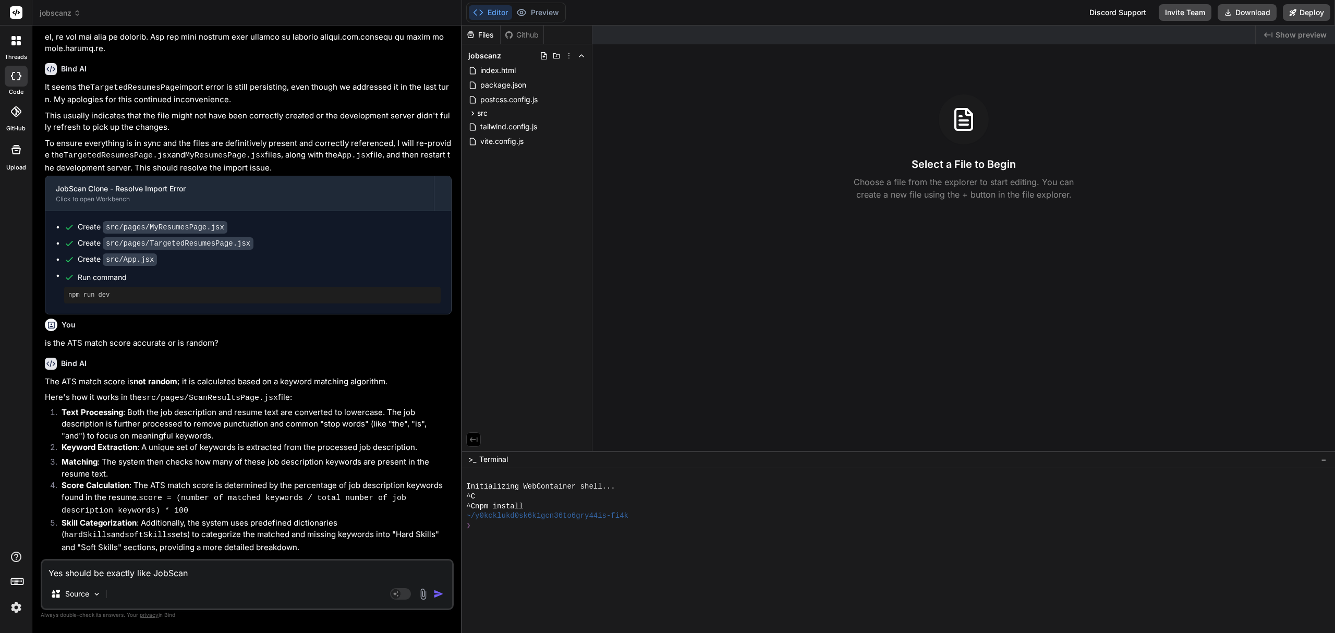
type textarea "Yes should be exactly like JobScan a"
type textarea "x"
type textarea "Yes should be exactly like JobScan ap"
type textarea "x"
type textarea "Yes should be exactly like JobScan app"
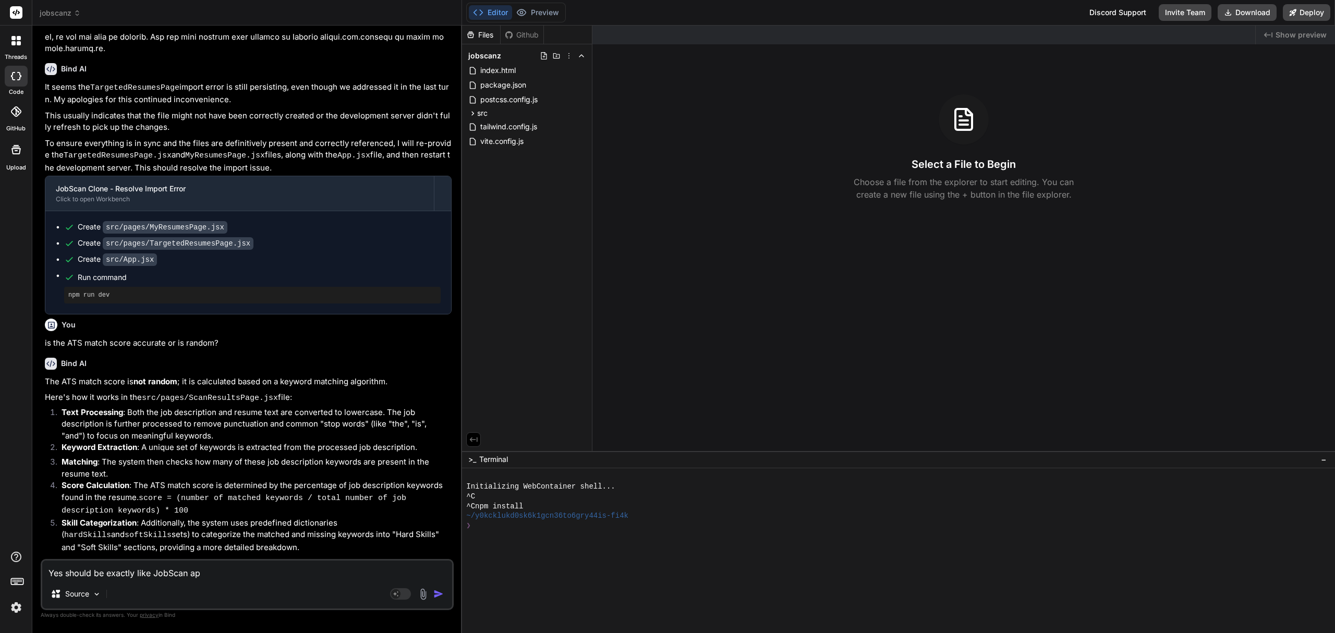
type textarea "x"
type textarea "Yes should be exactly like JobScan appl"
type textarea "x"
type textarea "Yes should be exactly like JobScan appli"
type textarea "x"
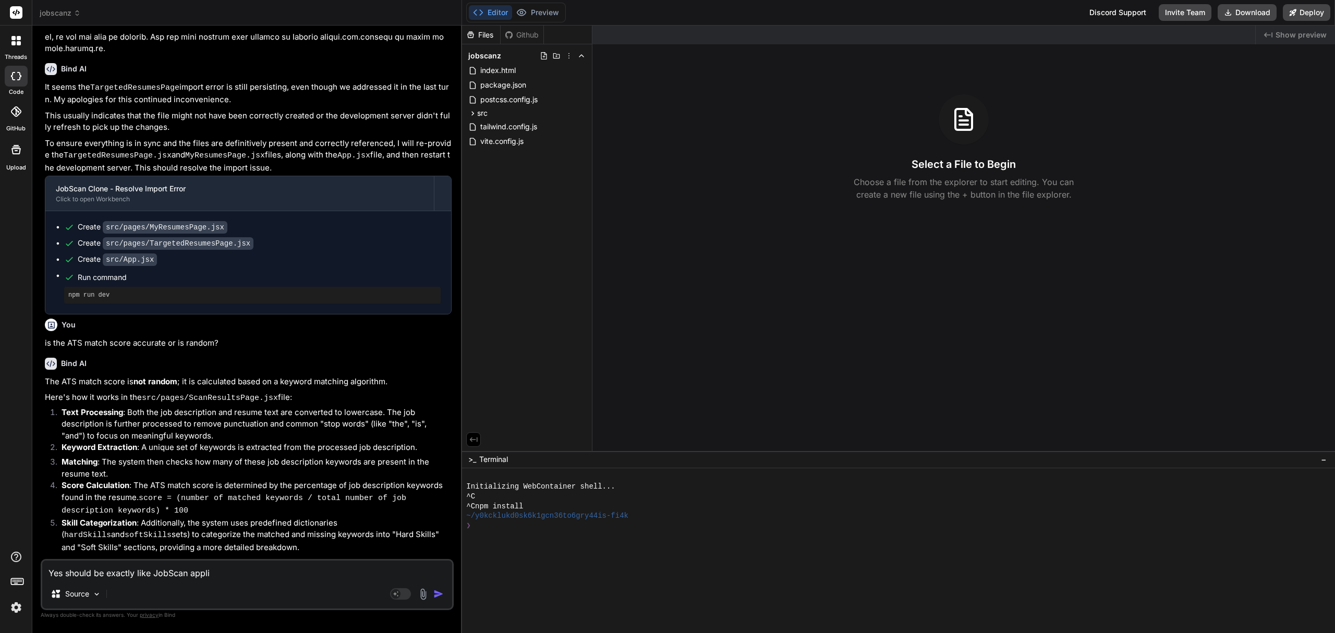
type textarea "Yes should be exactly like JobScan applic"
type textarea "x"
type textarea "Yes should be exactly like JobScan applica"
type textarea "x"
type textarea "Yes should be exactly like JobScan applicat"
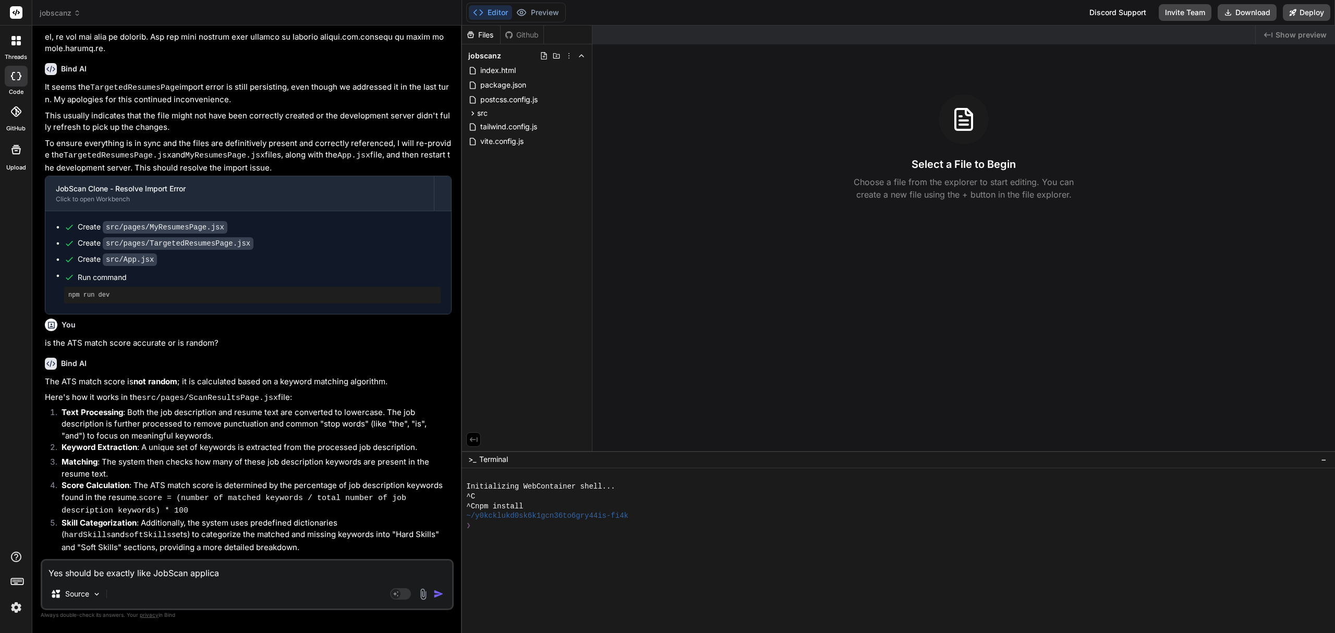
type textarea "x"
type textarea "Yes should be exactly like JobScan applicati"
type textarea "x"
type textarea "Yes should be exactly like JobScan applicatio"
type textarea "x"
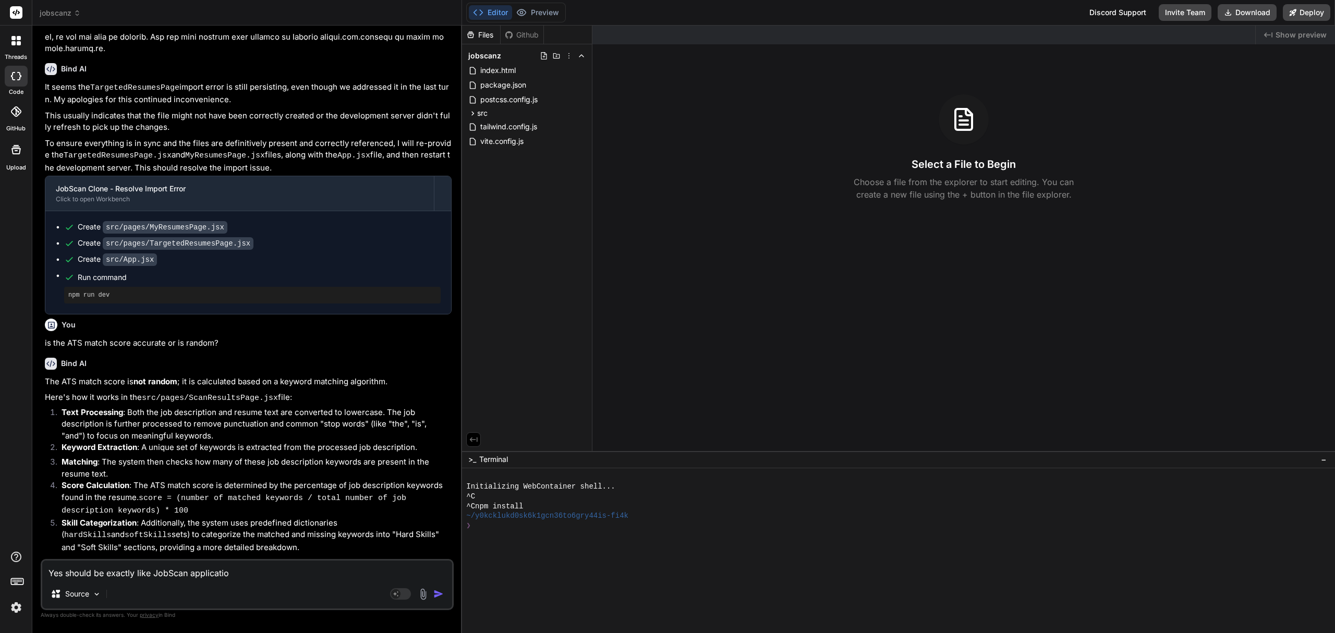
type textarea "Yes should be exactly like JobScan application"
type textarea "x"
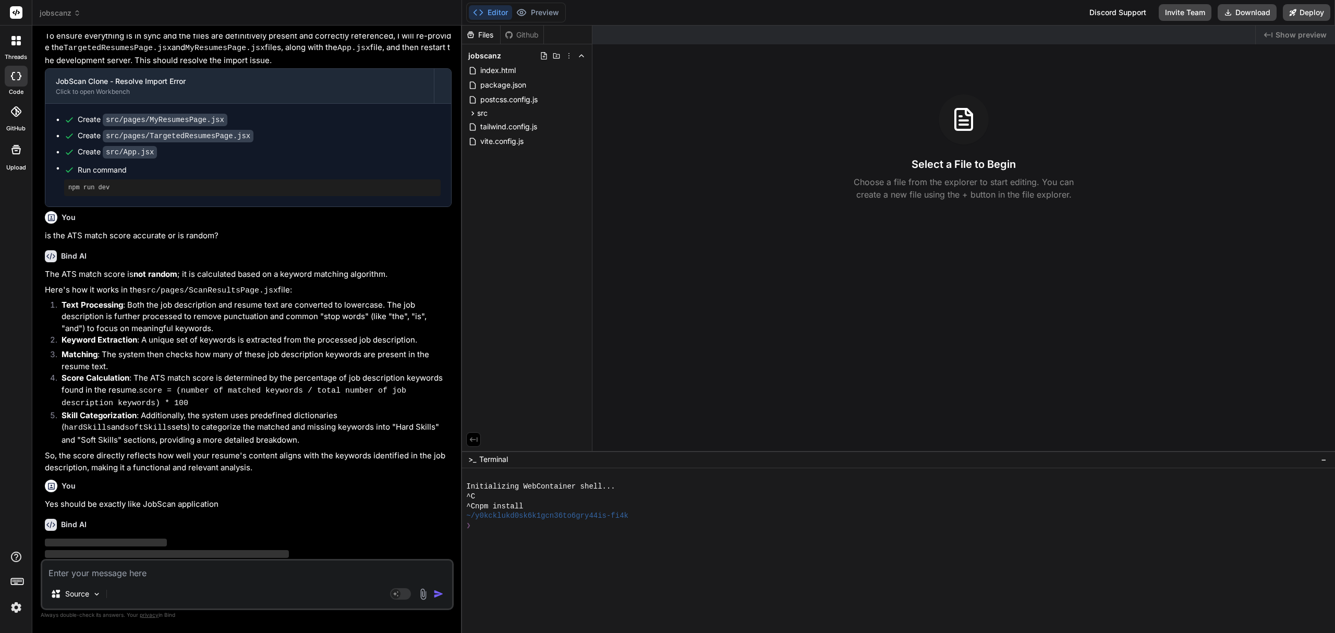
scroll to position [1993, 0]
type textarea "A"
type textarea "x"
type textarea "Al"
type textarea "x"
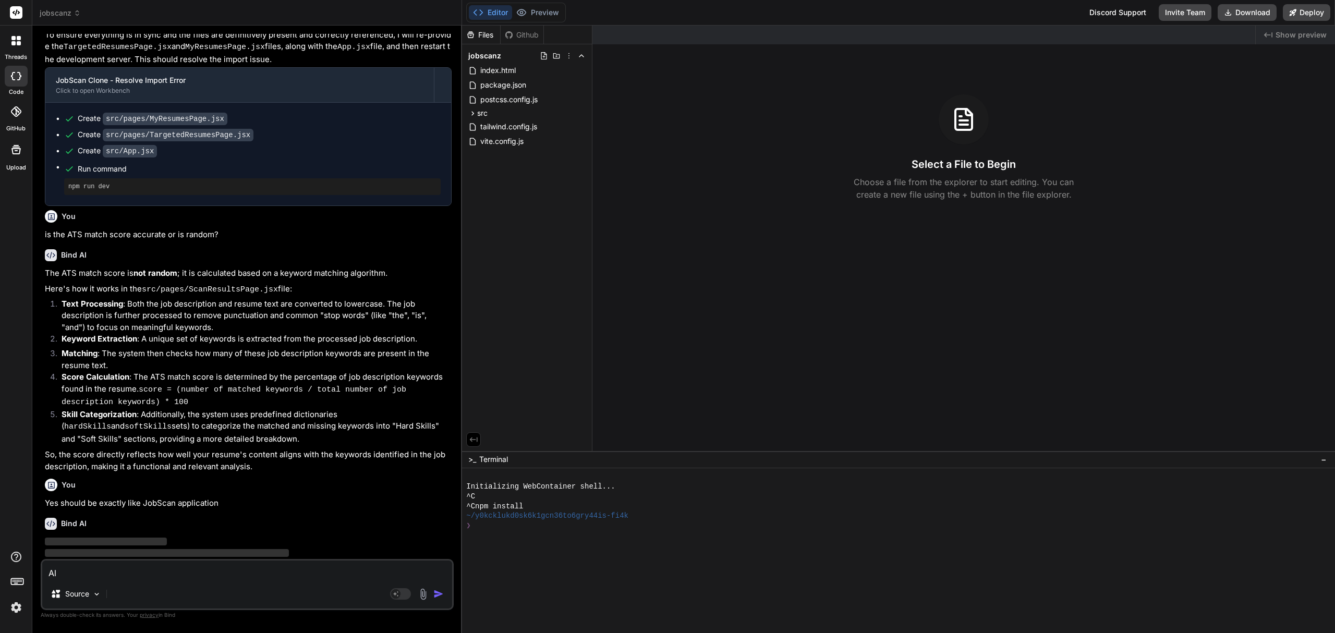
type textarea "Als"
type textarea "x"
type textarea "Also"
type textarea "x"
type textarea "Also,"
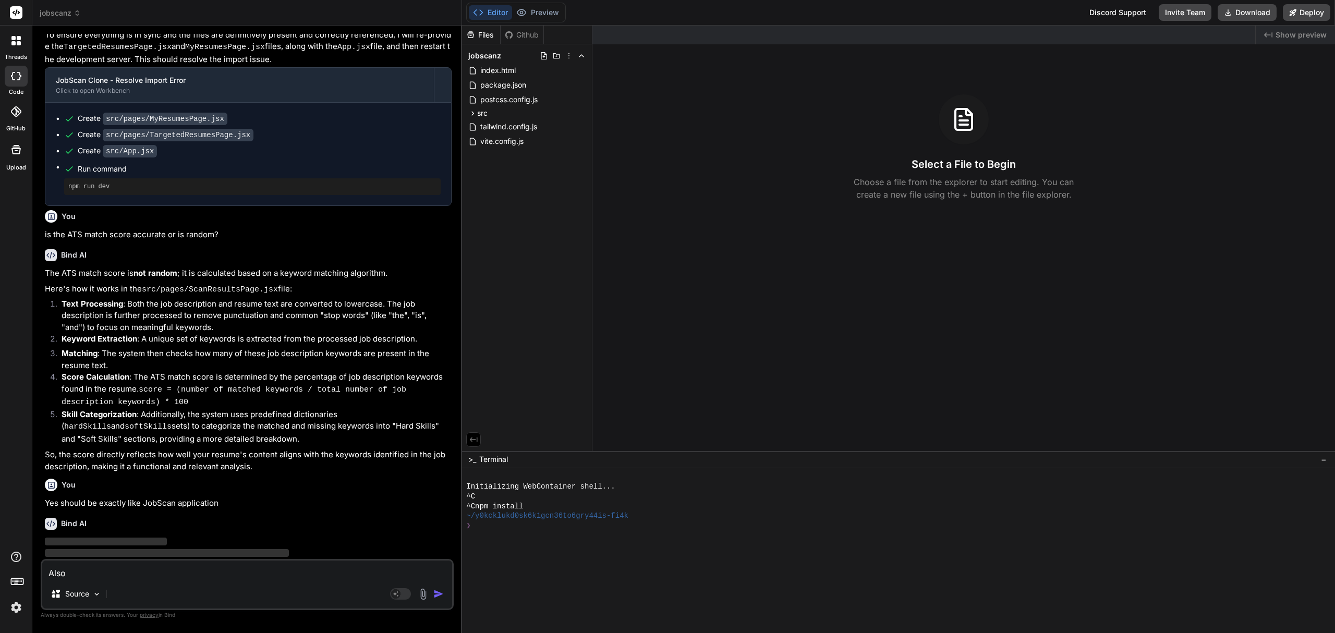
type textarea "x"
type textarea "Also,"
type textarea "x"
type textarea "Also, g"
type textarea "x"
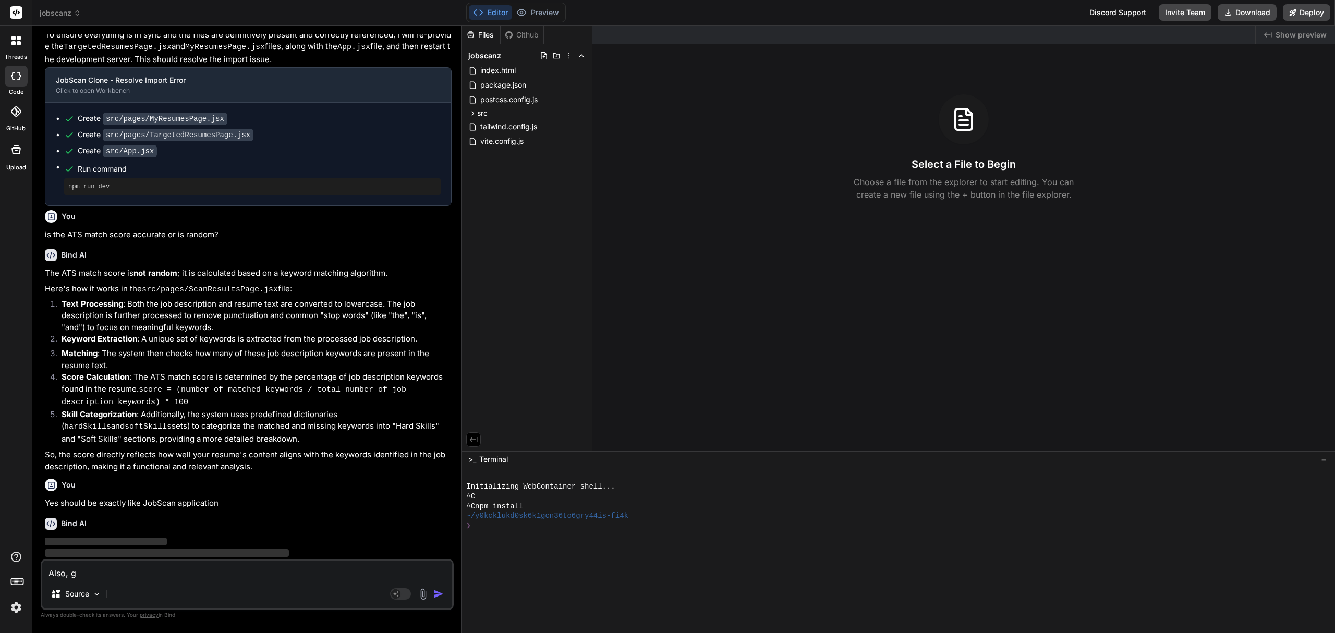
type textarea "Also, gi"
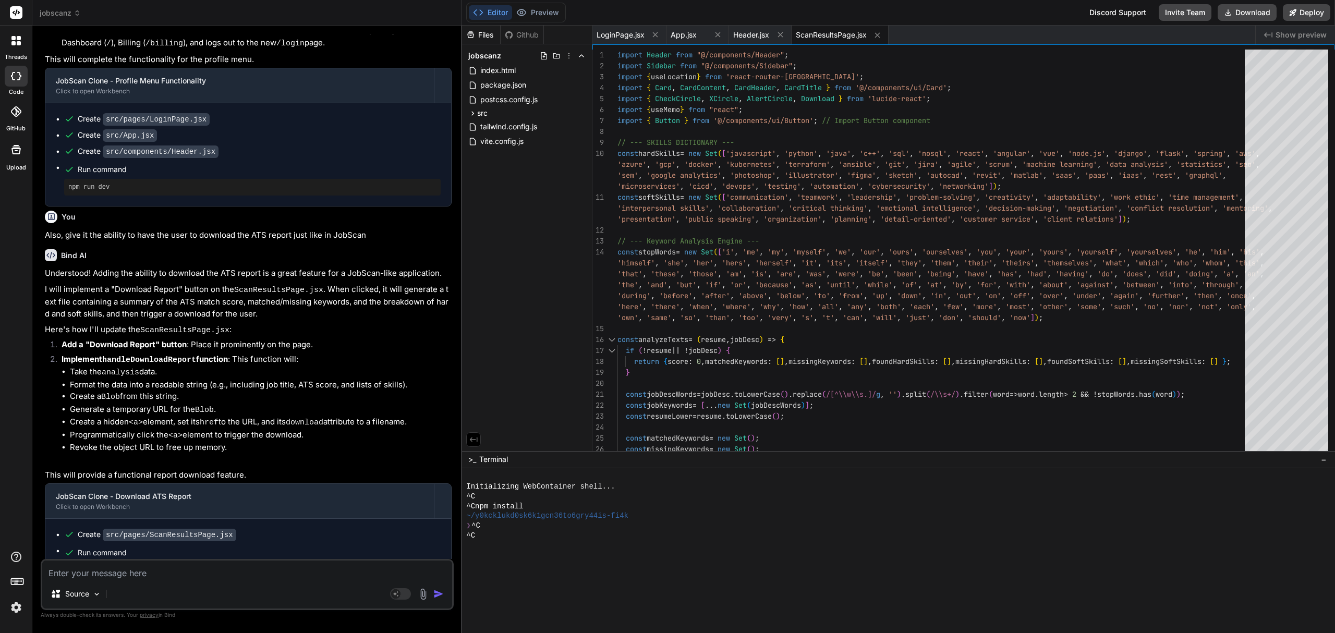
scroll to position [2587, 0]
click at [184, 576] on textarea at bounding box center [247, 569] width 410 height 19
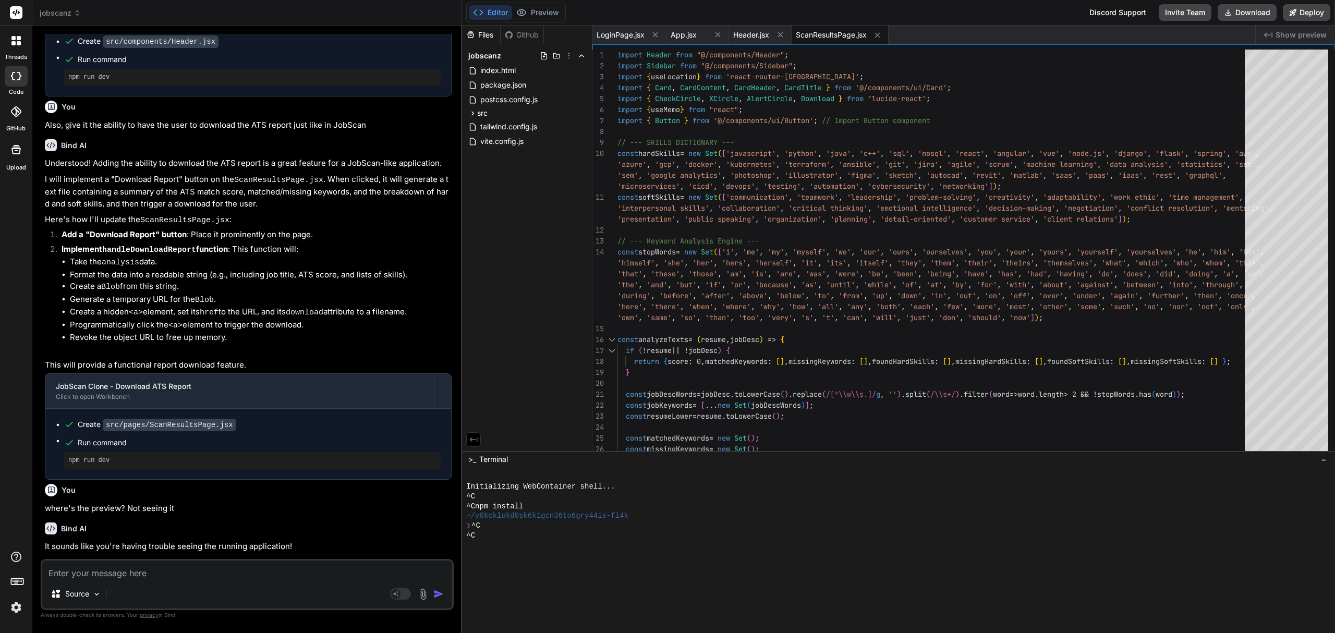
scroll to position [2733, 0]
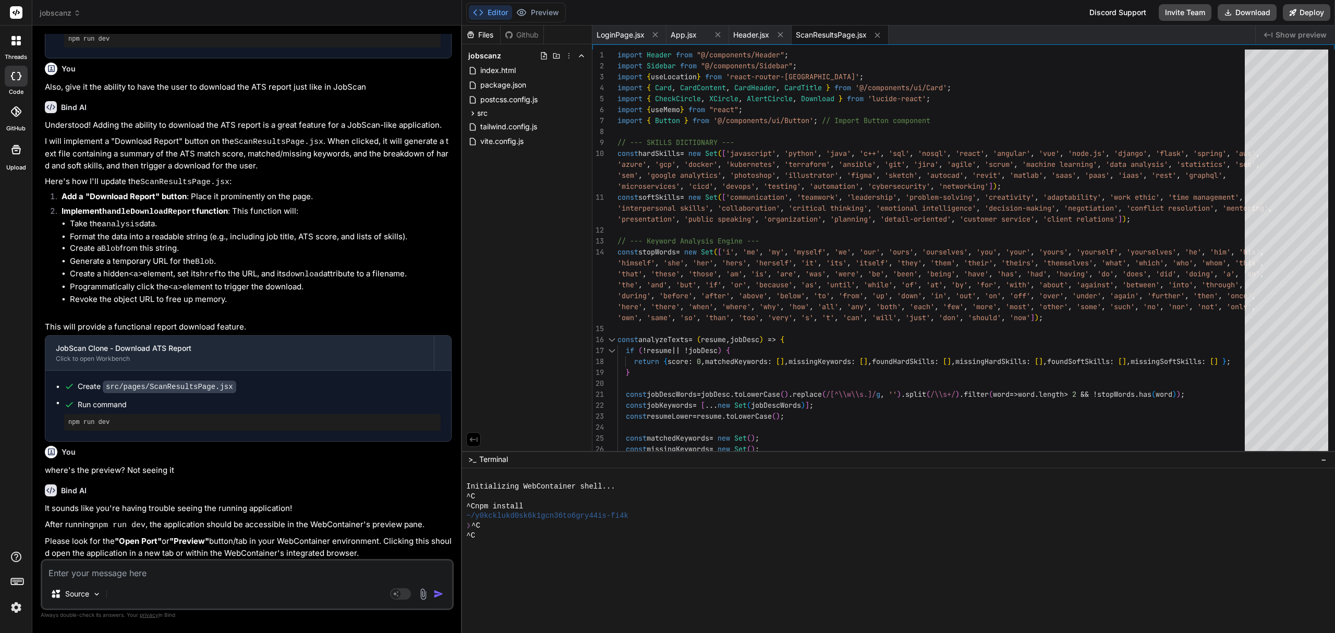
click at [125, 575] on textarea at bounding box center [247, 569] width 410 height 19
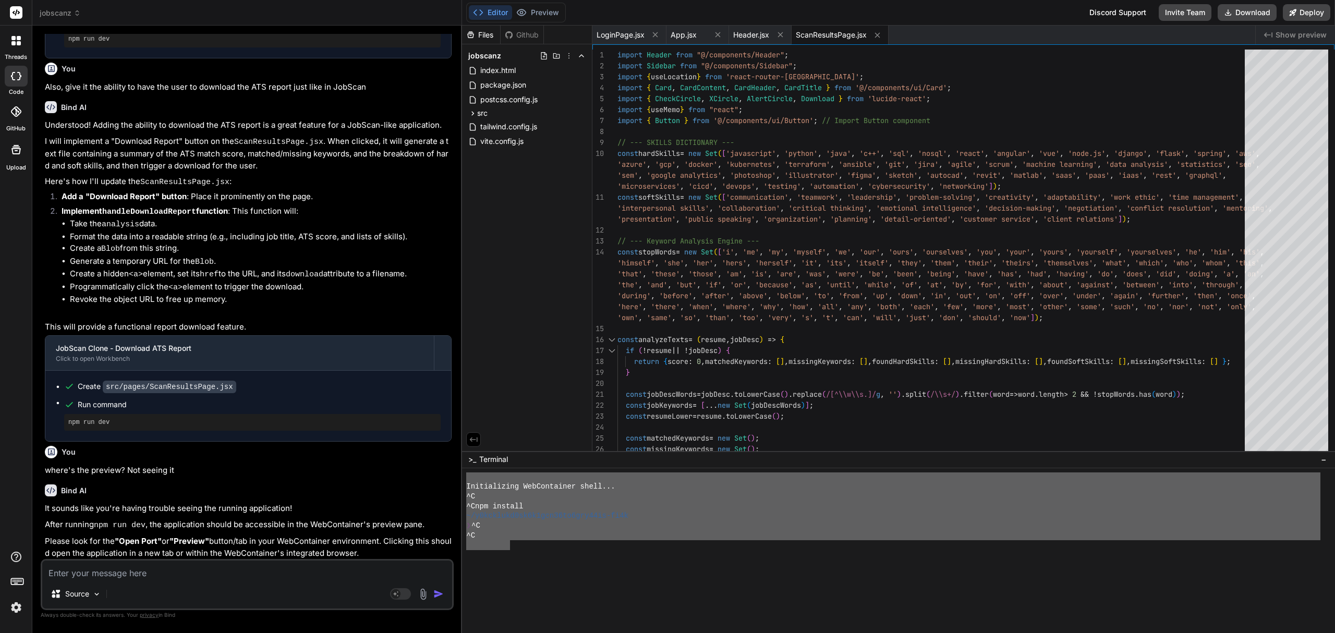
drag, startPoint x: 511, startPoint y: 541, endPoint x: 445, endPoint y: 472, distance: 95.1
click at [445, 472] on div "jobscanz Created with Pixso. Bind AI Web Search Created with Pixso. Code Genera…" at bounding box center [683, 316] width 1302 height 633
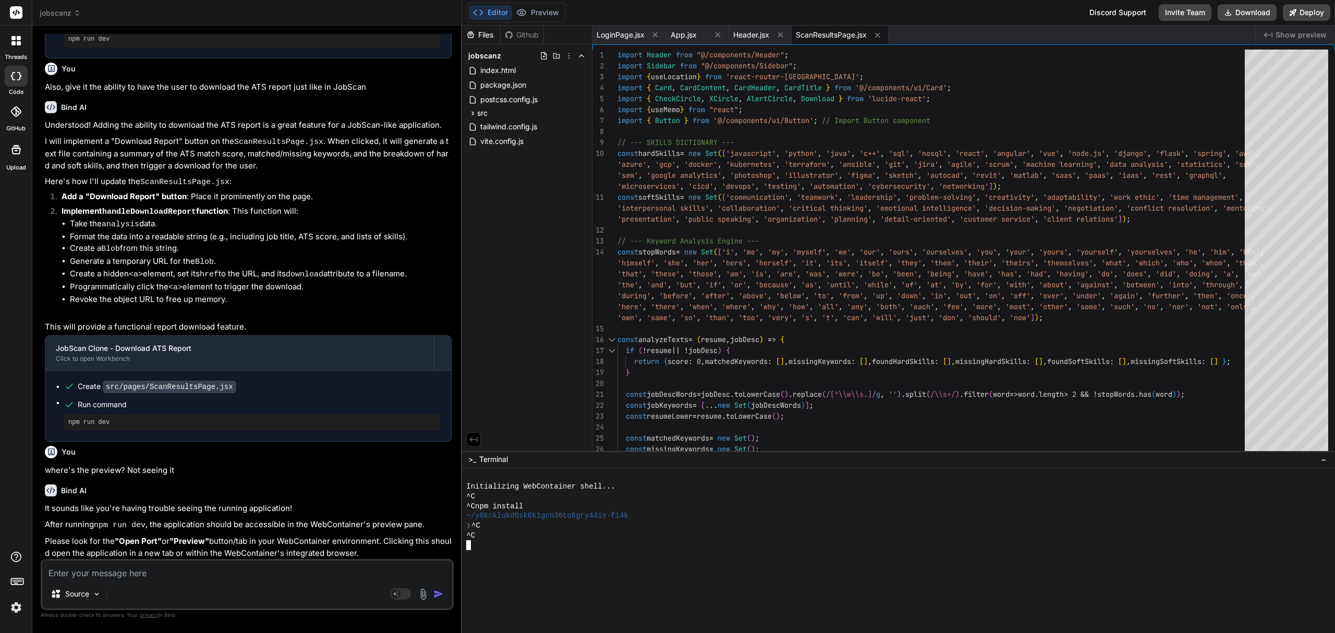
click at [352, 570] on textarea at bounding box center [247, 569] width 410 height 19
paste textarea
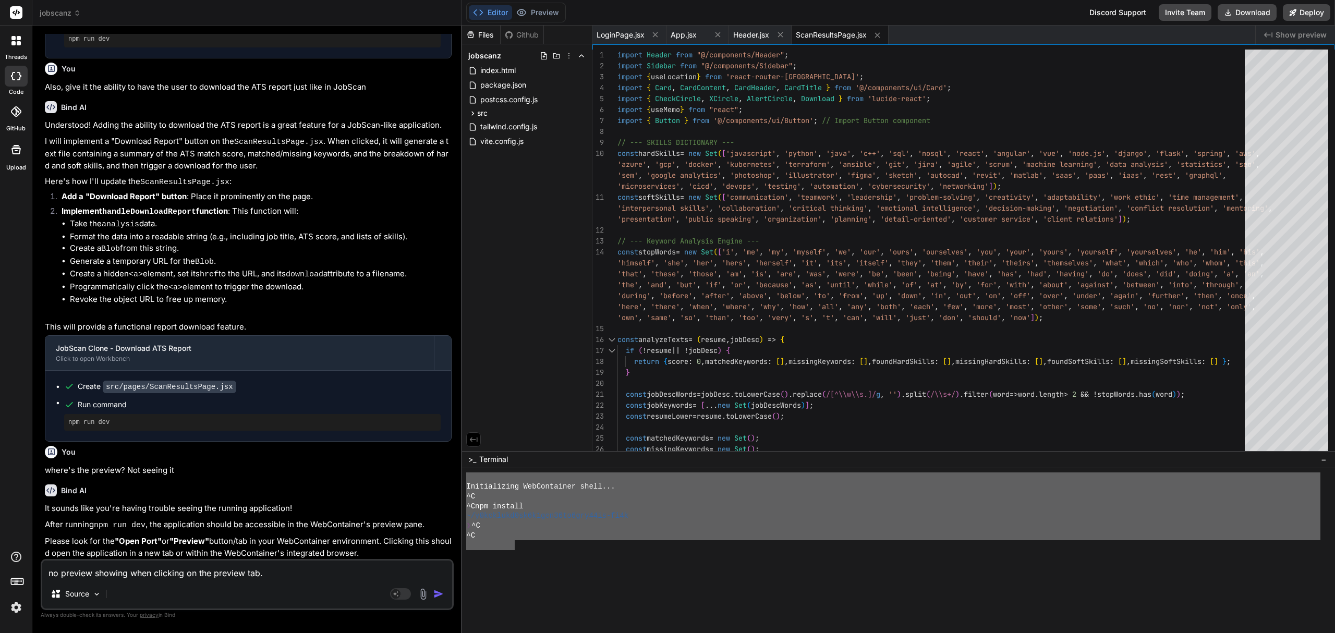
drag, startPoint x: 514, startPoint y: 543, endPoint x: 453, endPoint y: 480, distance: 88.1
click at [453, 480] on div "jobscanz Created with Pixso. Bind AI Web Search Created with Pixso. Code Genera…" at bounding box center [683, 316] width 1302 height 633
click at [311, 574] on textarea "no preview showing when clicking on the preview tab." at bounding box center [247, 569] width 410 height 19
paste textarea "Initializing WebContainer shell... ^C ^Cnpm install ~/y0kcklukd0sk6k1gcn36to6gr…"
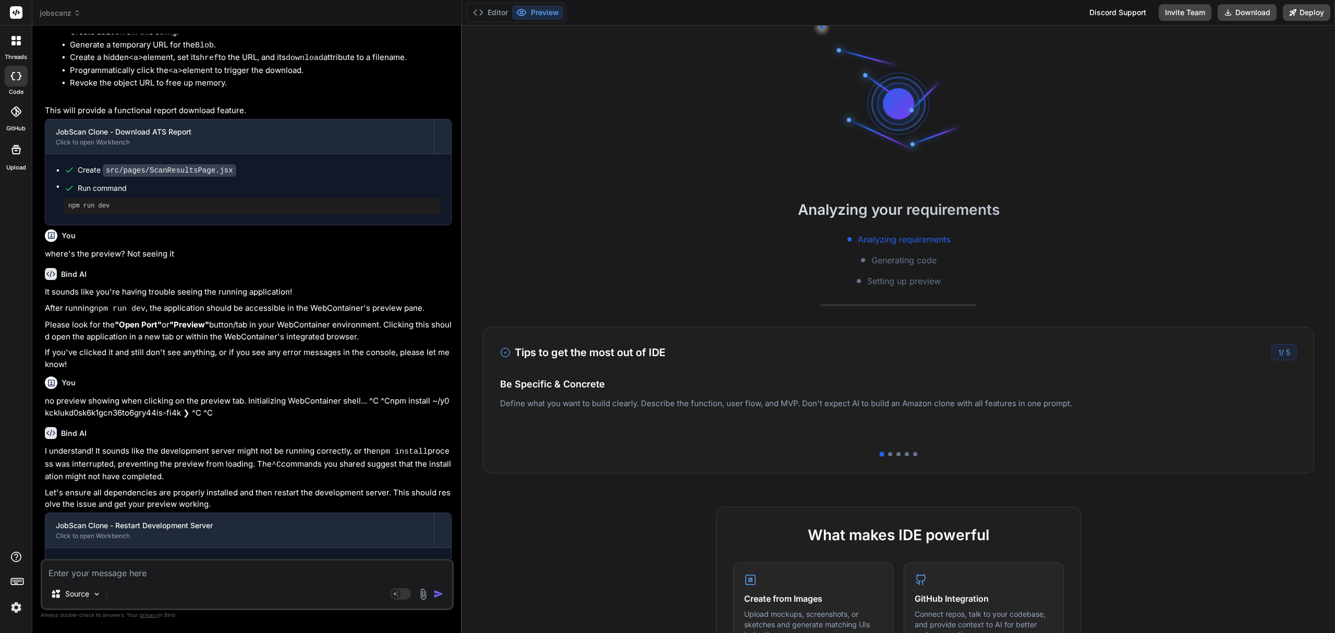
scroll to position [3031, 0]
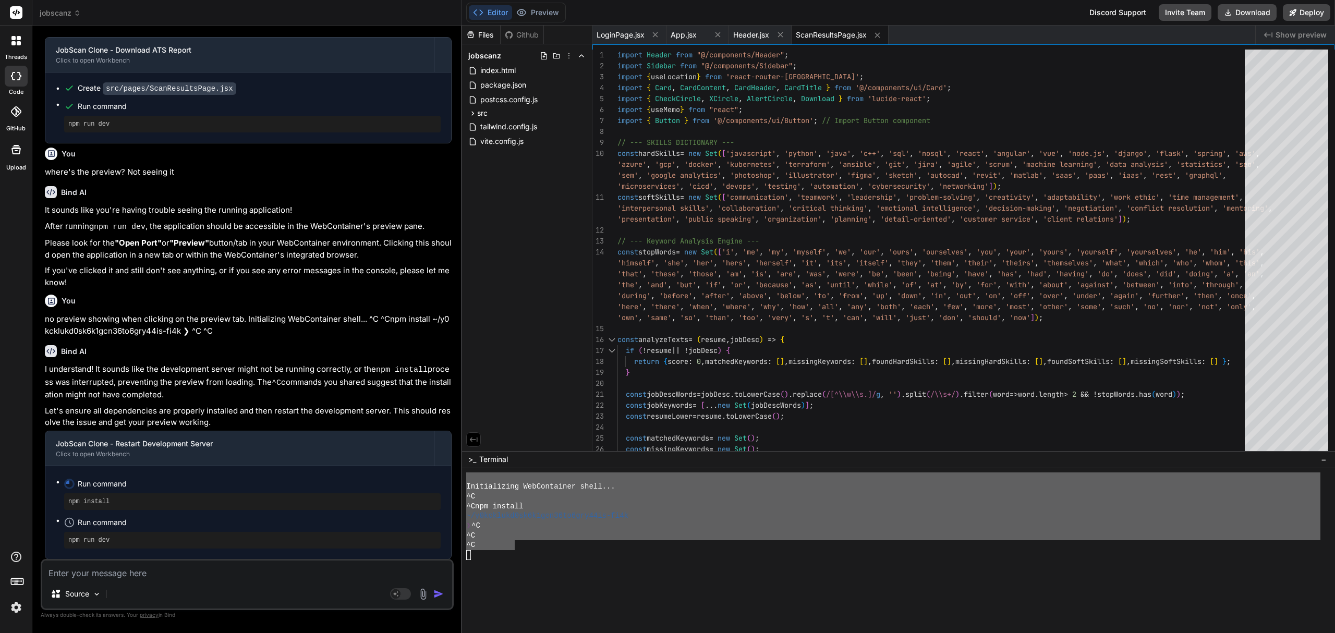
click at [148, 578] on textarea at bounding box center [247, 569] width 410 height 19
click at [315, 313] on p "no preview showing when clicking on the preview tab. Initializing WebContainer …" at bounding box center [248, 324] width 407 height 23
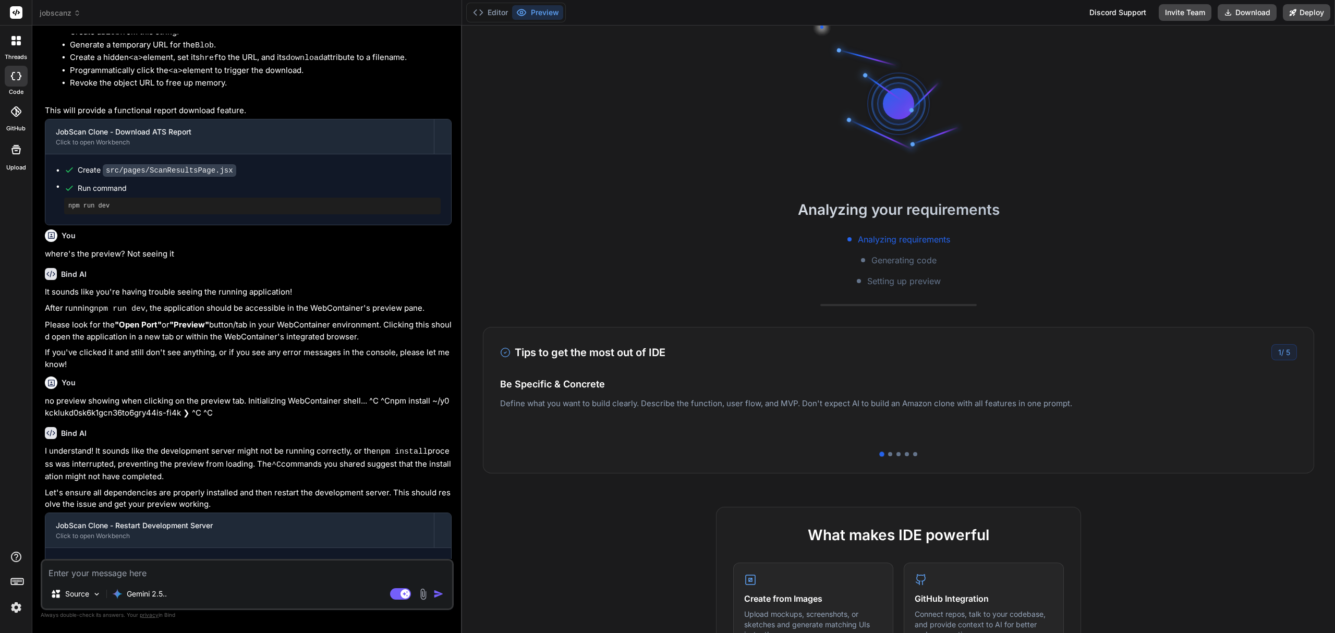
scroll to position [887, 0]
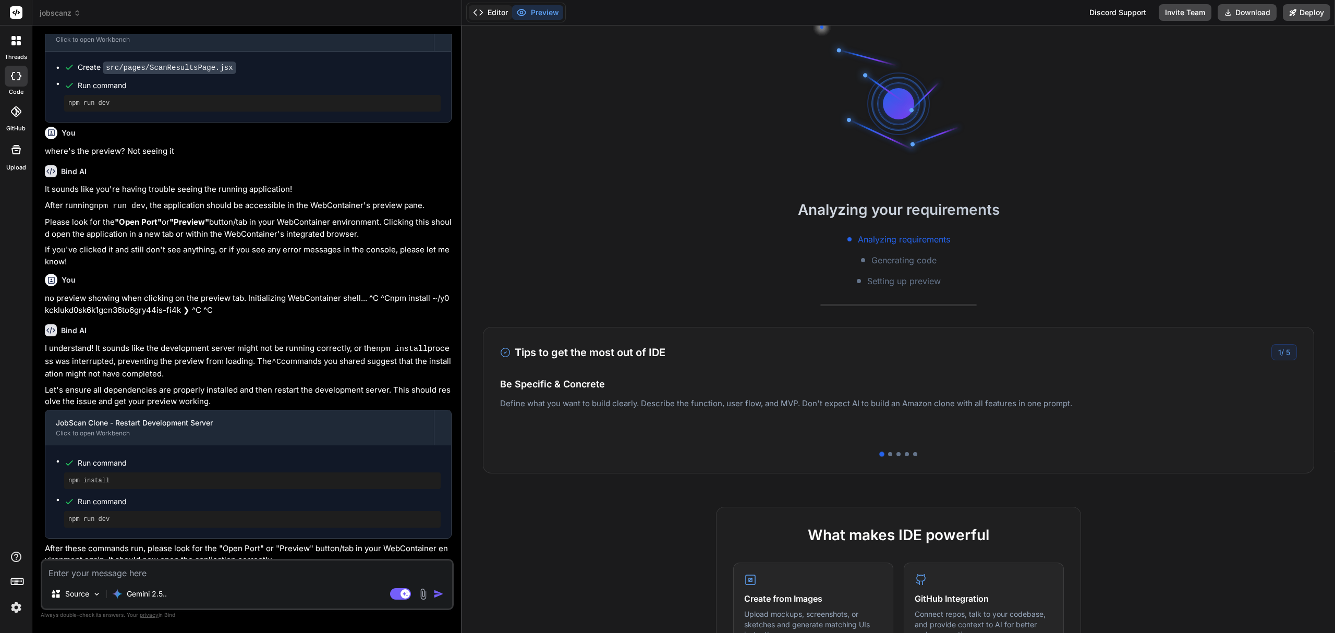
click at [491, 15] on button "Editor" at bounding box center [490, 12] width 43 height 15
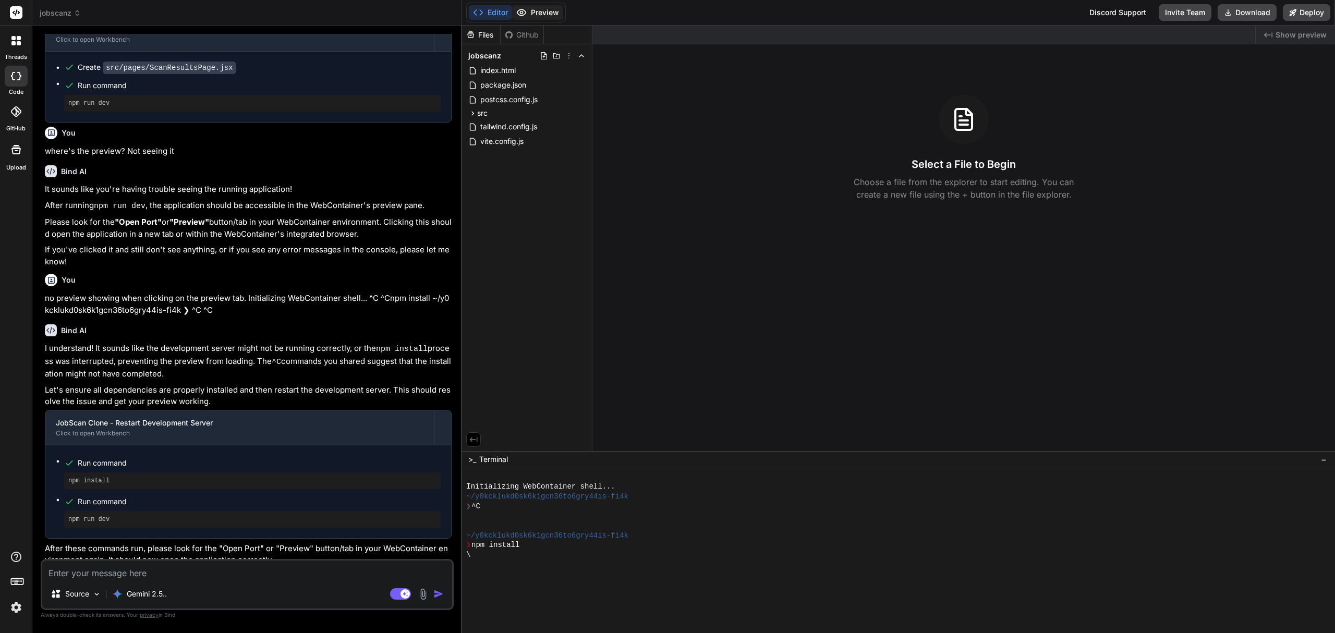
click at [538, 15] on button "Preview" at bounding box center [537, 12] width 51 height 15
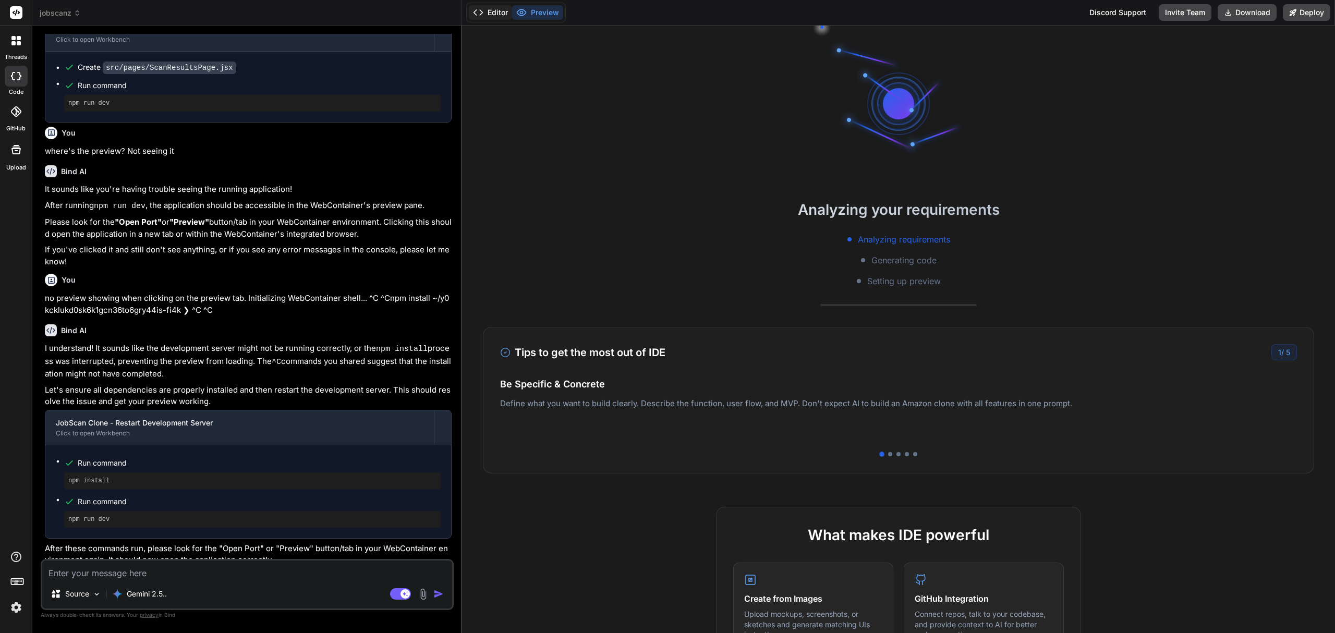
click at [503, 15] on button "Editor" at bounding box center [490, 12] width 43 height 15
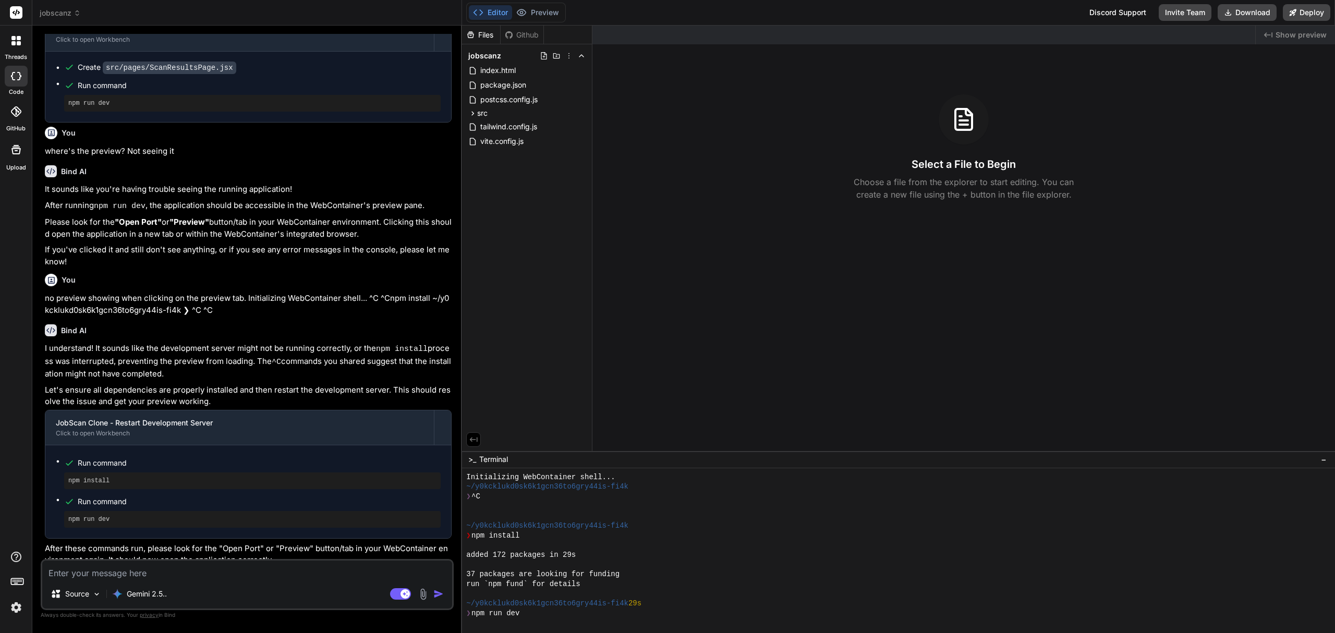
scroll to position [48, 0]
type textarea "x"
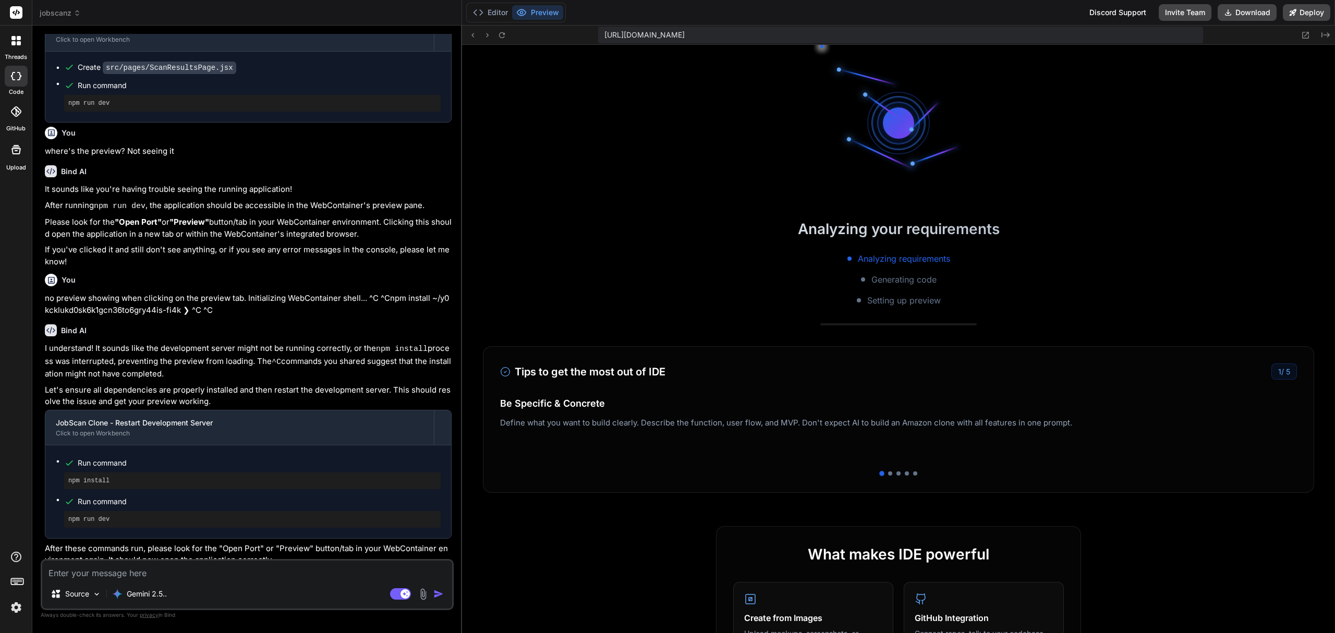
scroll to position [194, 0]
